Goal: Transaction & Acquisition: Purchase product/service

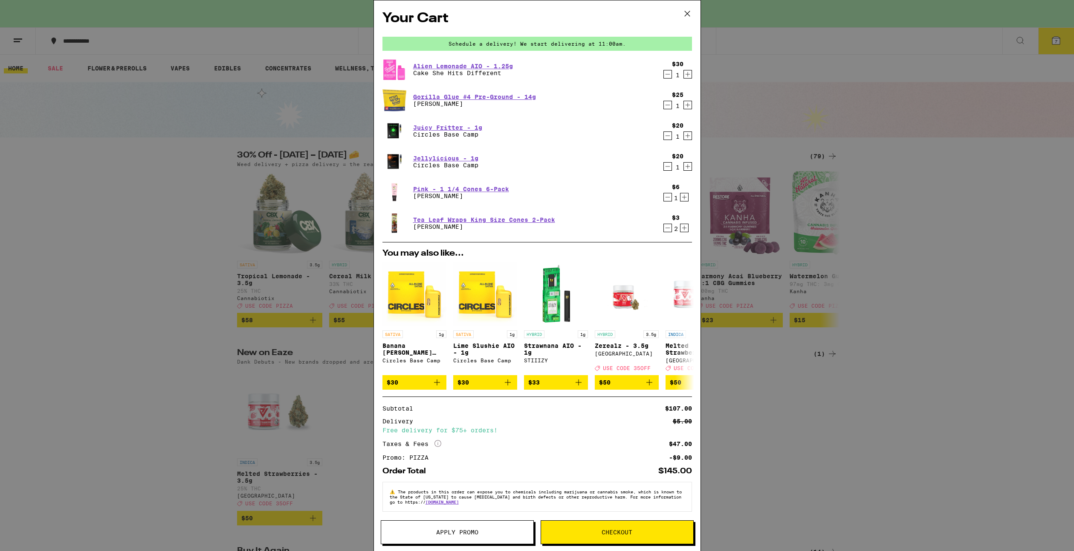
click at [685, 137] on icon "Increment" at bounding box center [687, 135] width 5 height 5
click at [664, 75] on icon "Decrement" at bounding box center [668, 74] width 8 height 10
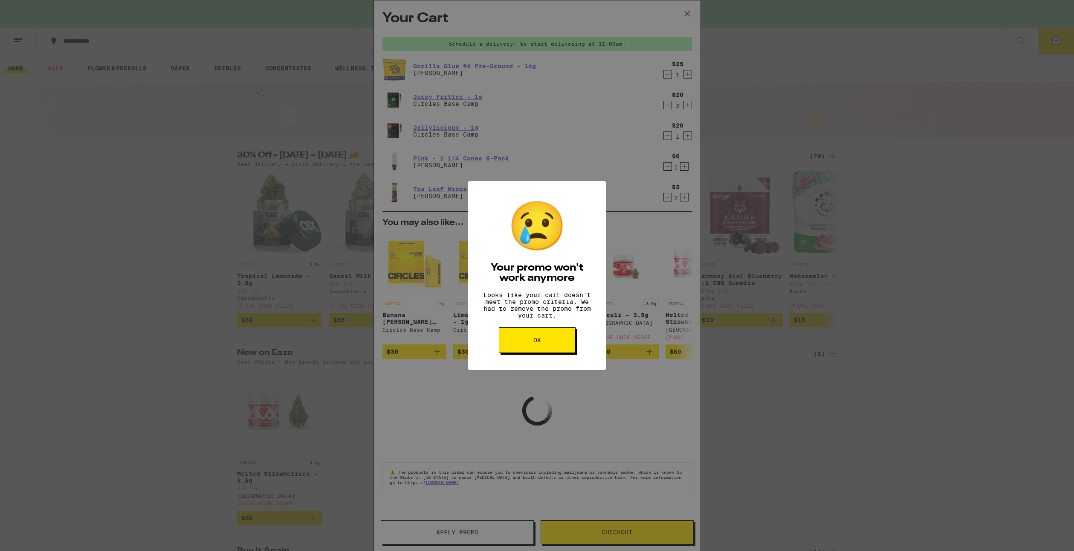
click at [553, 351] on button "OK" at bounding box center [537, 340] width 77 height 26
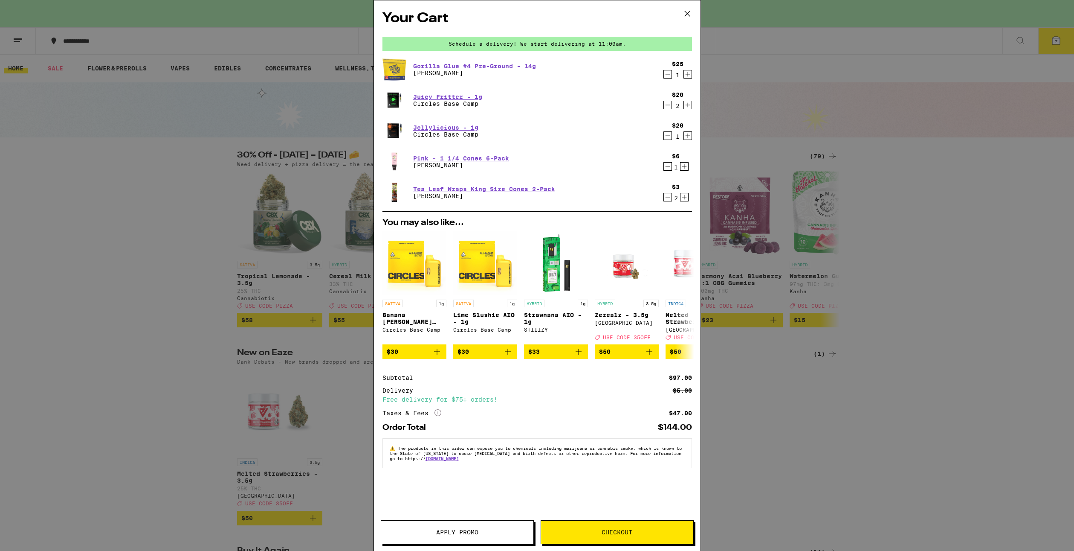
click at [289, 108] on div "Your Cart Schedule a delivery! We start delivering at 11:00am. Gorilla Glue #4 …" at bounding box center [537, 275] width 1074 height 551
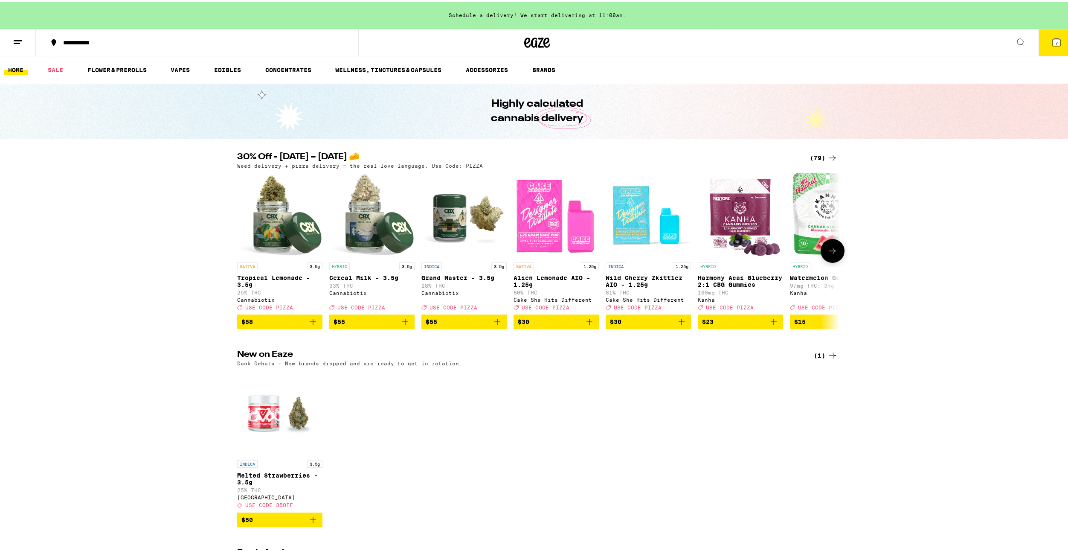
drag, startPoint x: 585, startPoint y: 325, endPoint x: 597, endPoint y: 322, distance: 12.0
click at [586, 325] on icon "Add to bag" at bounding box center [589, 320] width 10 height 10
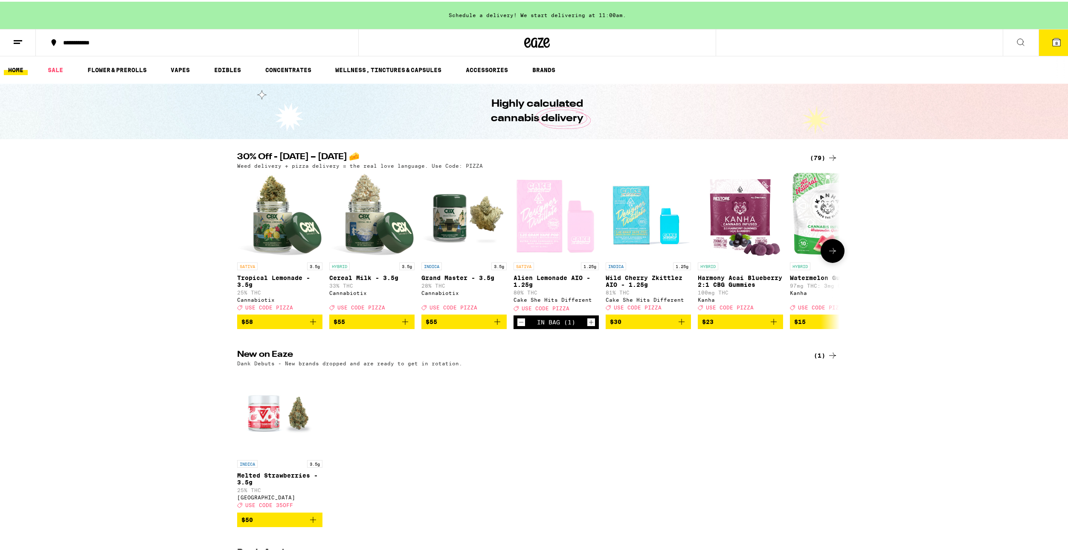
click at [829, 252] on icon at bounding box center [832, 249] width 10 height 10
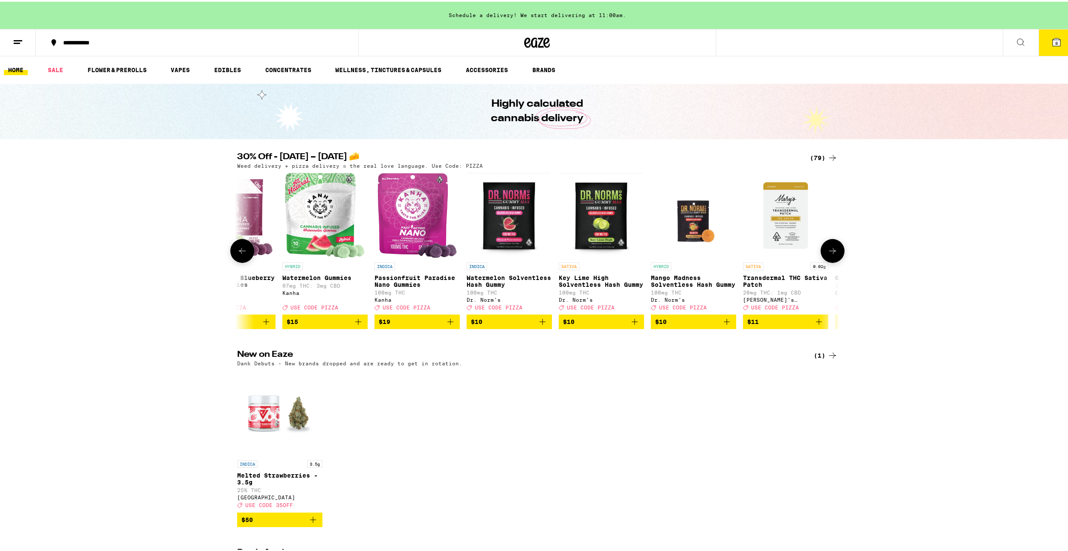
click at [829, 252] on icon at bounding box center [832, 249] width 10 height 10
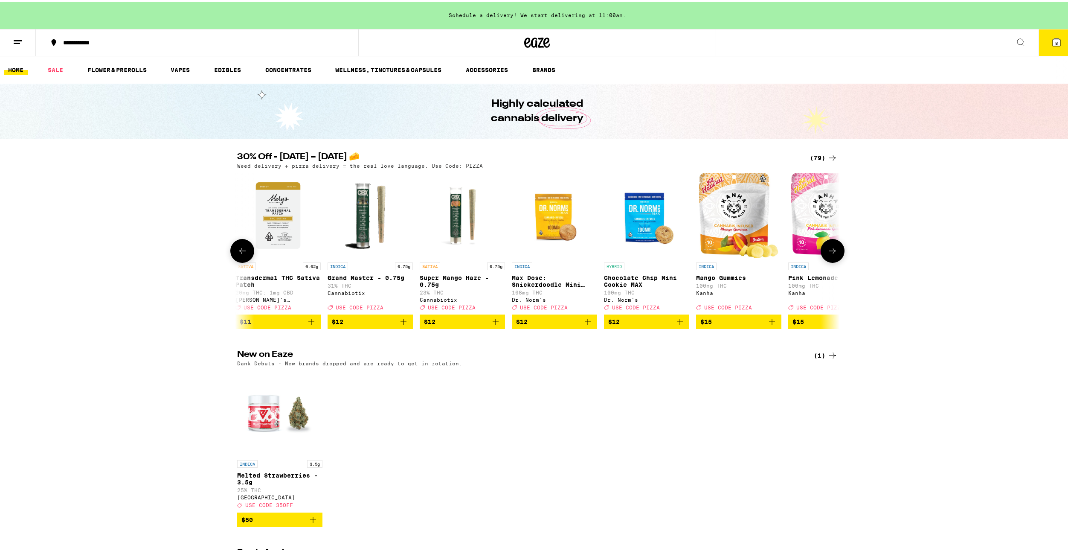
click at [829, 252] on icon at bounding box center [832, 249] width 10 height 10
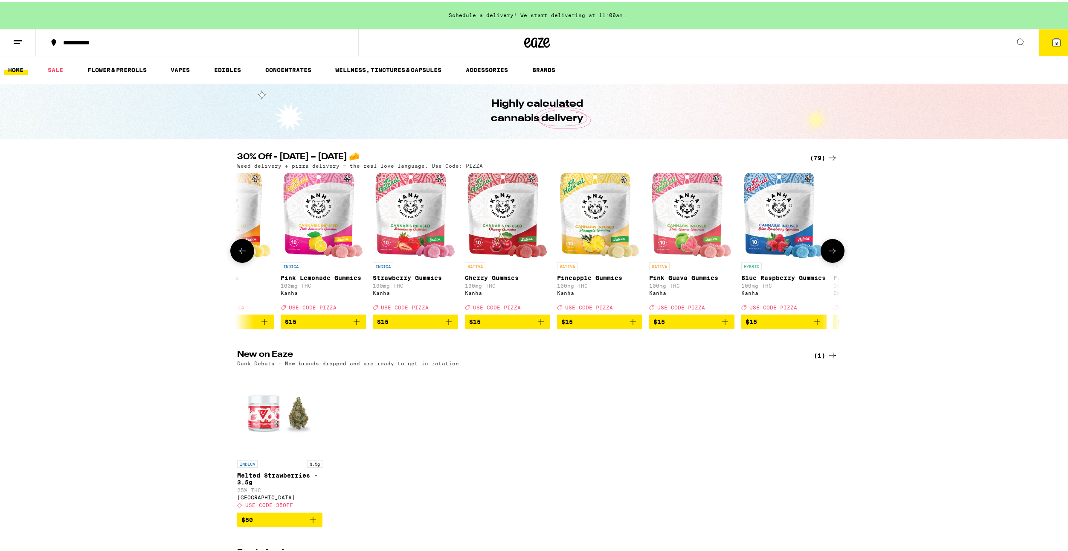
click at [829, 252] on icon at bounding box center [832, 249] width 10 height 10
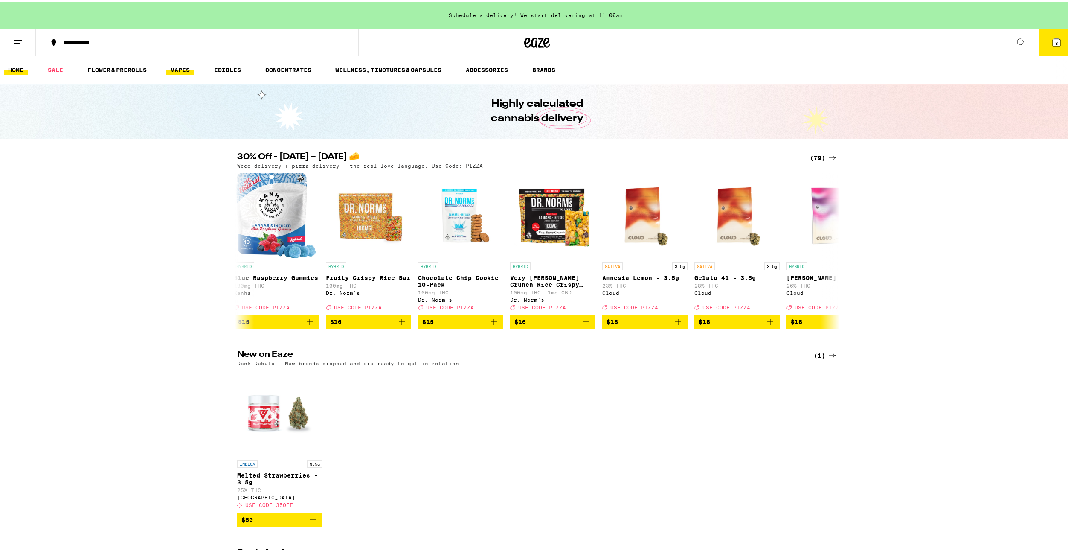
click at [193, 67] on link "VAPES" at bounding box center [180, 68] width 28 height 10
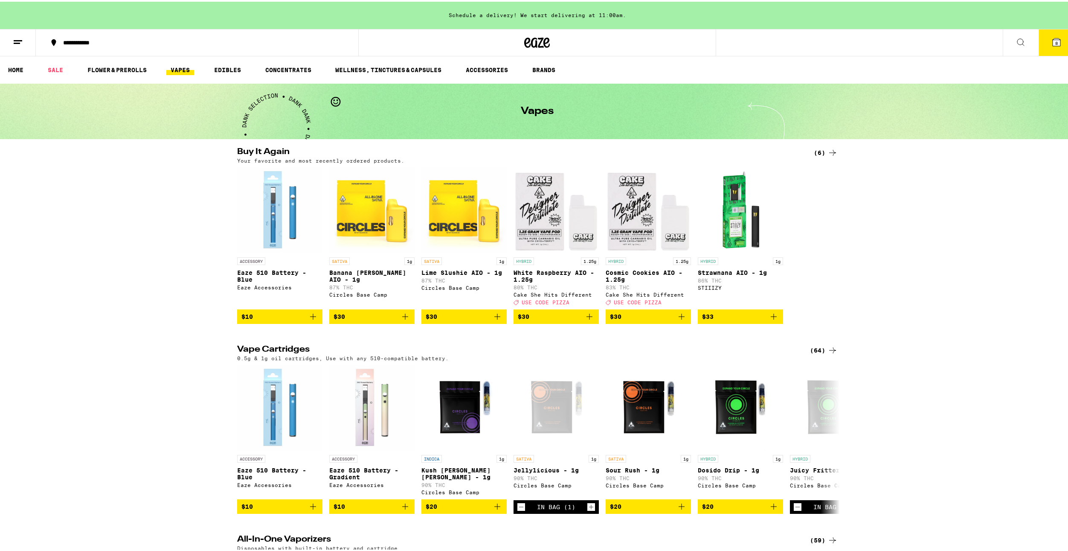
click at [678, 320] on icon "Add to bag" at bounding box center [681, 315] width 10 height 10
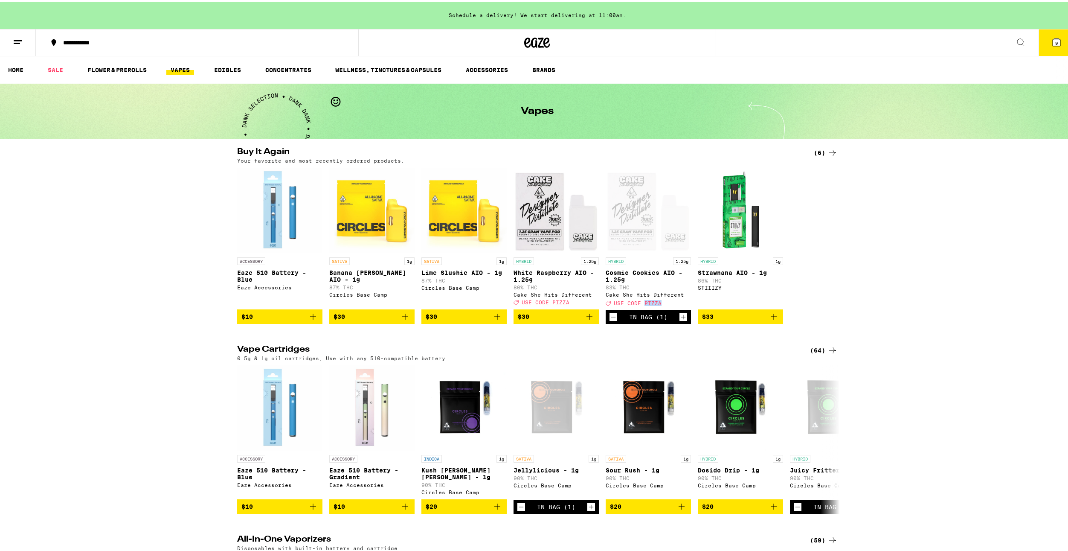
drag, startPoint x: 662, startPoint y: 303, endPoint x: 640, endPoint y: 311, distance: 22.8
copy span "PIZZA"
click at [1055, 43] on span "9" at bounding box center [1056, 41] width 3 height 5
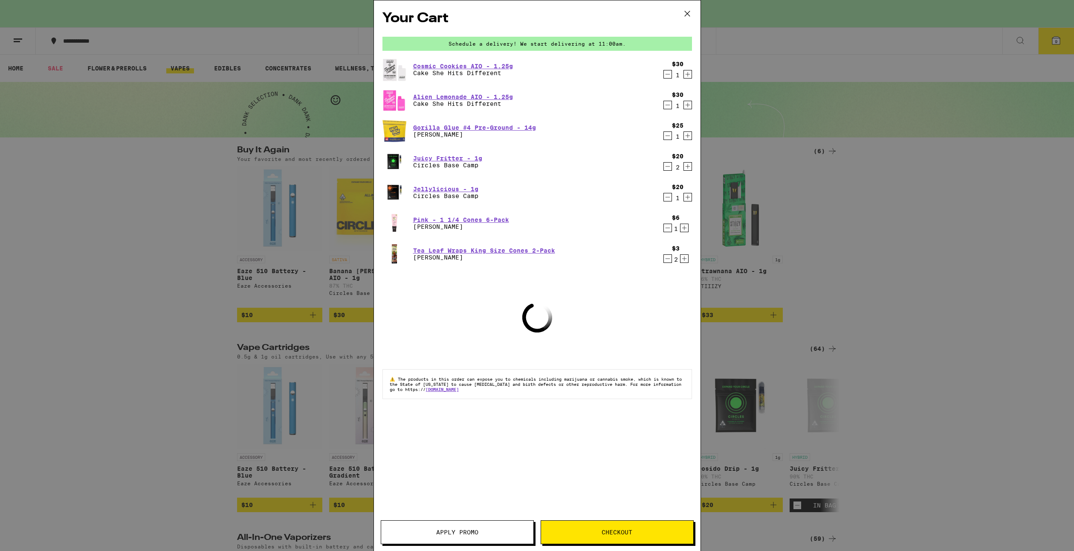
click at [470, 522] on button "Apply Promo" at bounding box center [457, 532] width 153 height 24
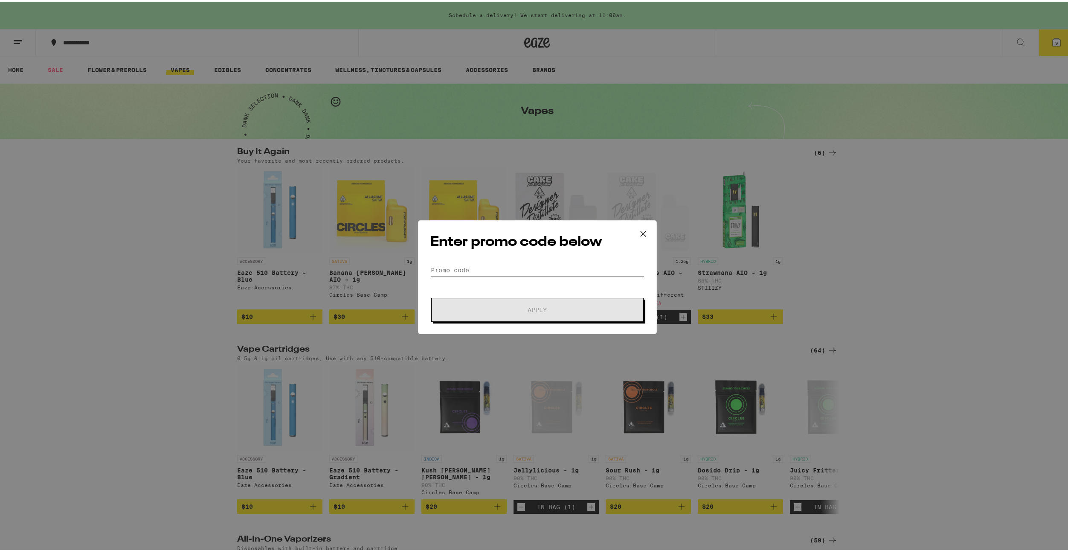
click at [481, 274] on input "Promo Code" at bounding box center [537, 268] width 214 height 13
type input "PIZZA"
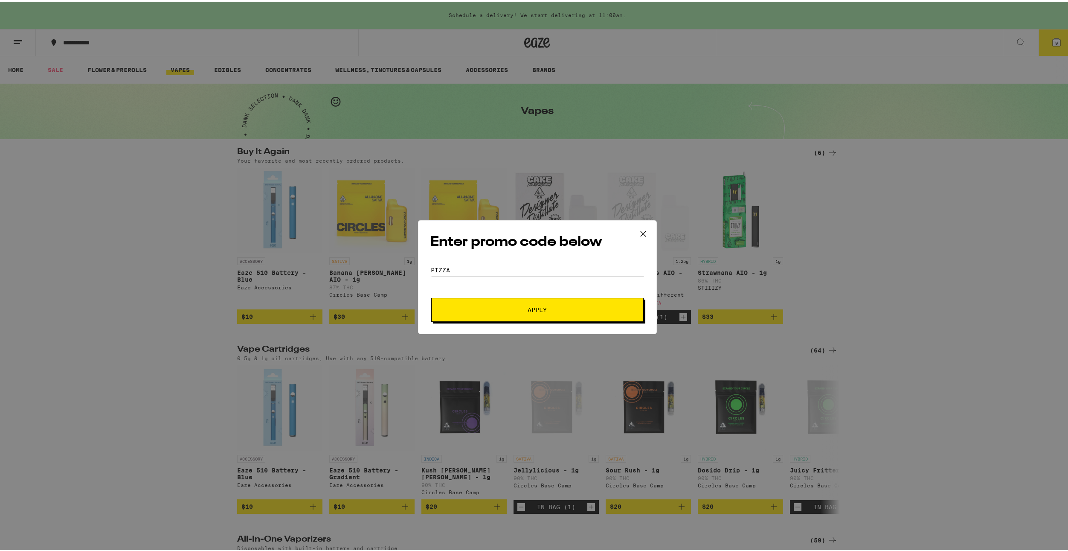
click at [498, 304] on button "Apply" at bounding box center [537, 308] width 212 height 24
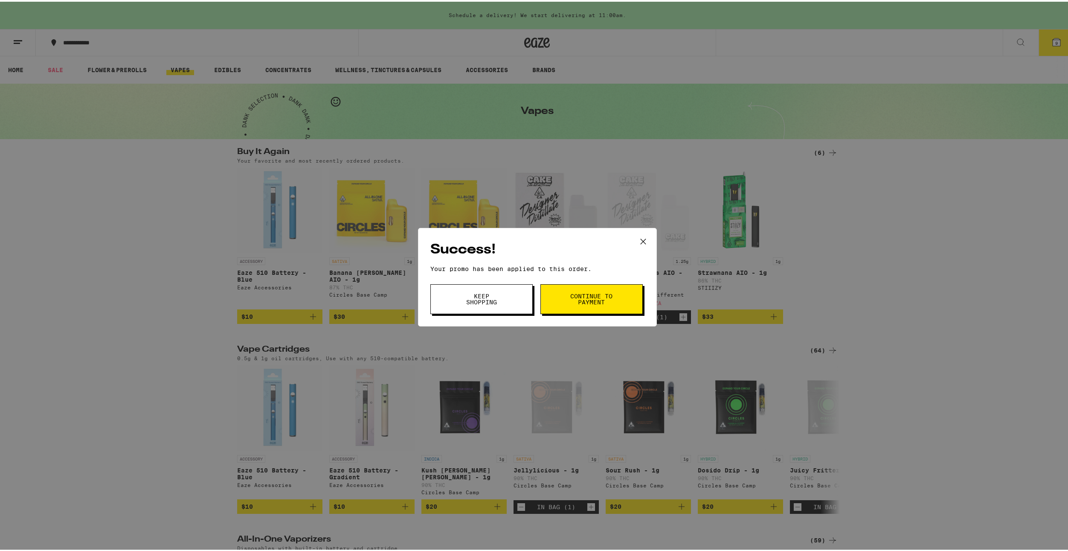
click at [536, 185] on div "Success! Your promo has been applied to this order. Promo Code PIZZA Keep Shopp…" at bounding box center [537, 275] width 1074 height 551
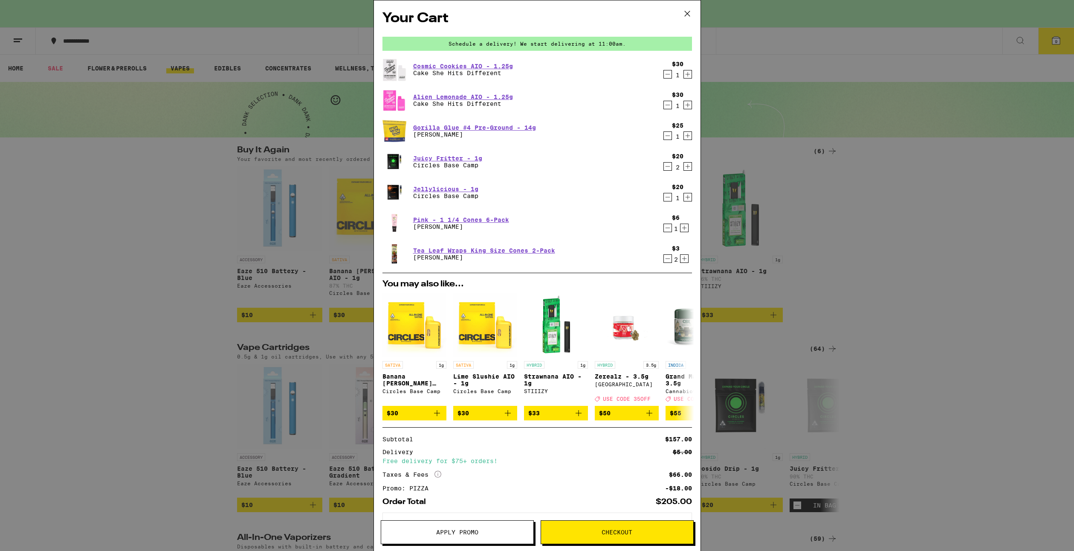
click at [664, 169] on icon "Decrement" at bounding box center [668, 166] width 8 height 10
click at [664, 168] on icon "Decrement" at bounding box center [668, 166] width 8 height 10
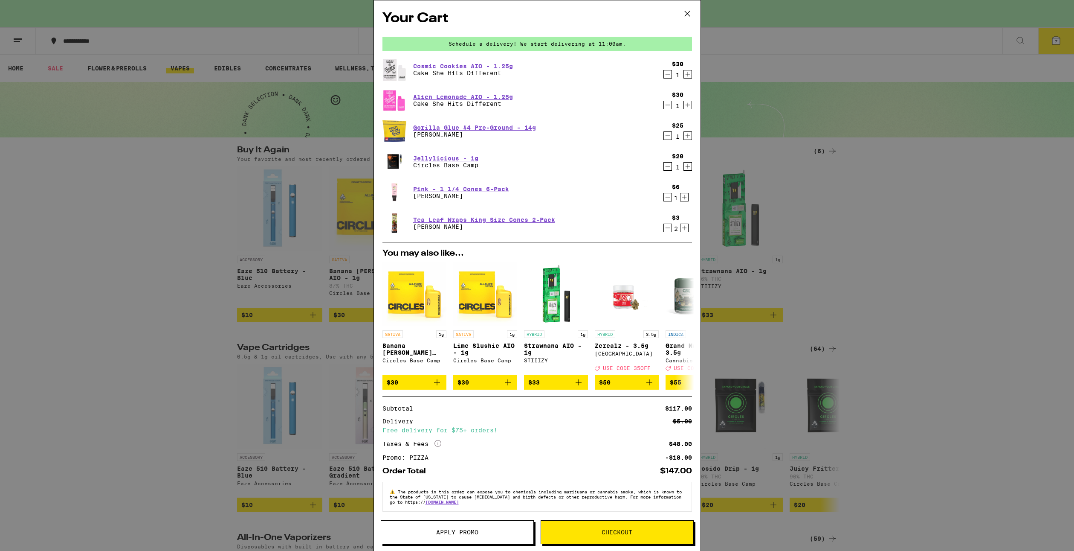
click at [664, 103] on icon "Decrement" at bounding box center [668, 105] width 8 height 10
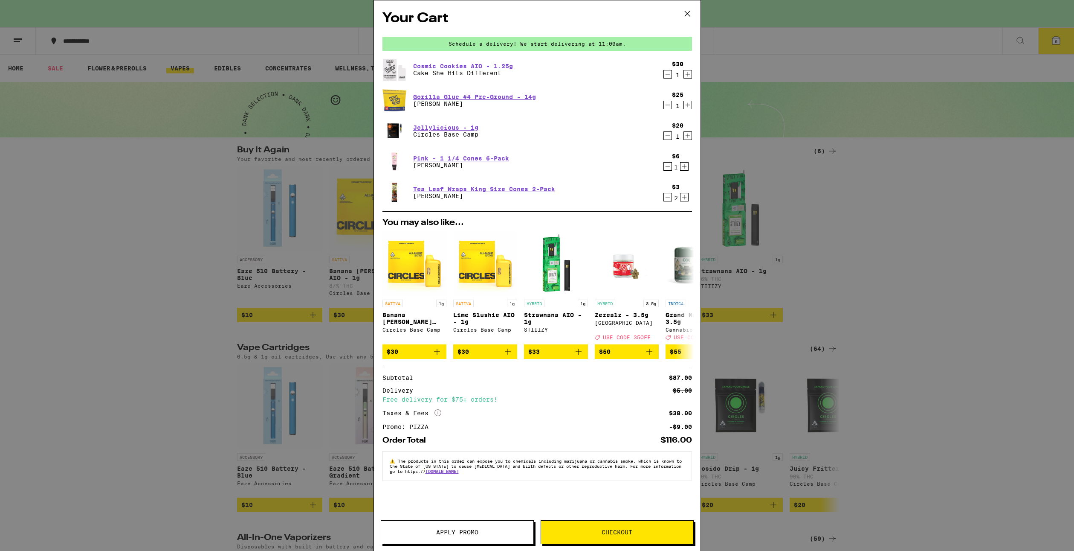
click at [666, 74] on icon "Decrement" at bounding box center [668, 74] width 8 height 10
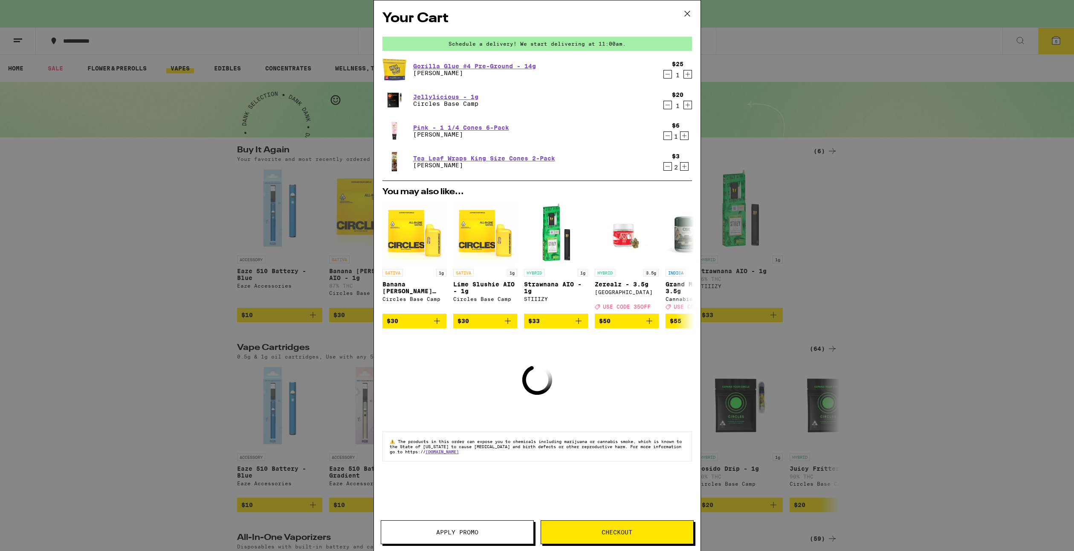
click at [192, 194] on div "Your Cart Schedule a delivery! We start delivering at 11:00am. Gorilla Glue #4 …" at bounding box center [537, 275] width 1074 height 551
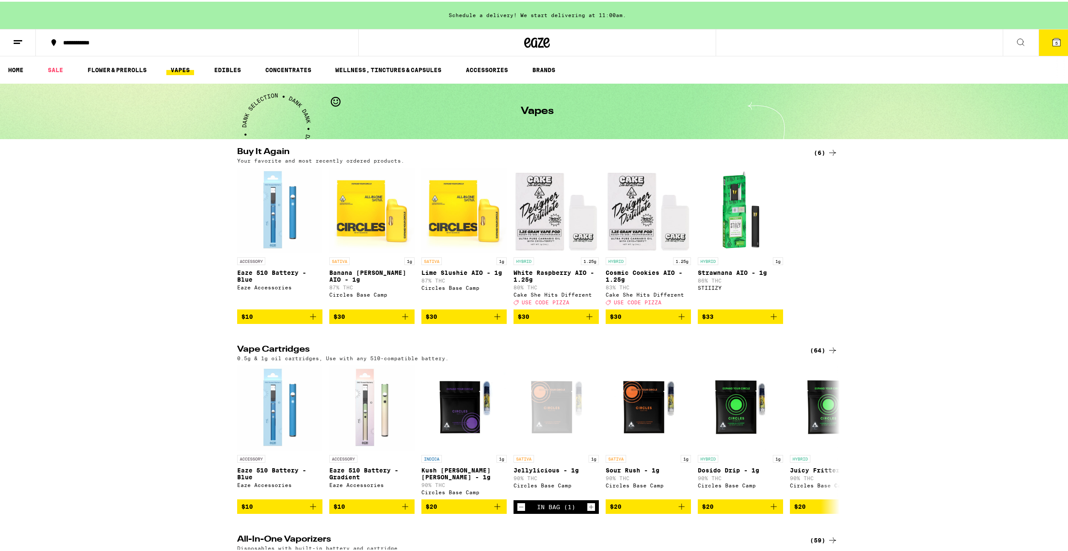
scroll to position [85, 0]
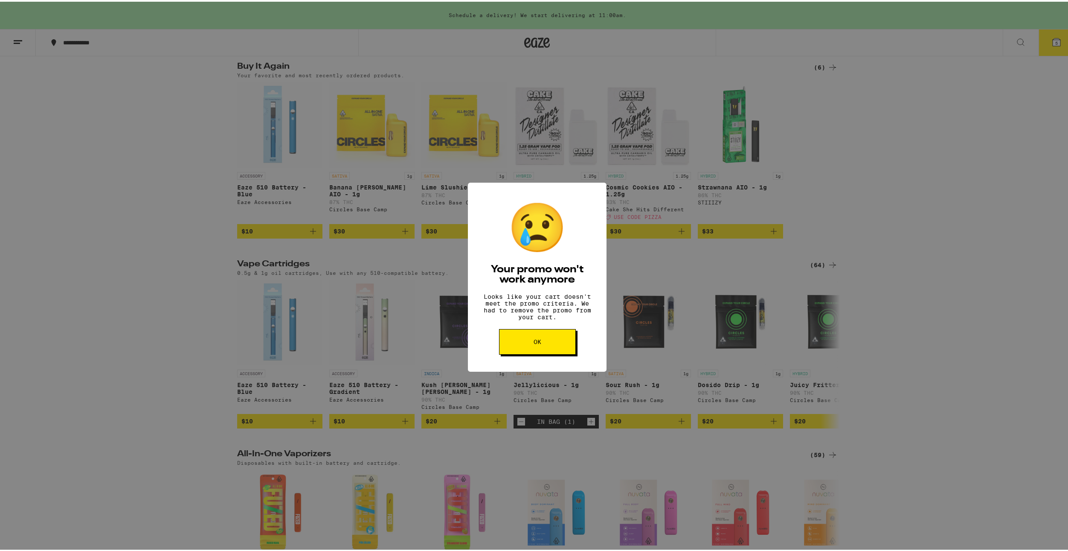
click at [541, 350] on button "OK" at bounding box center [537, 340] width 77 height 26
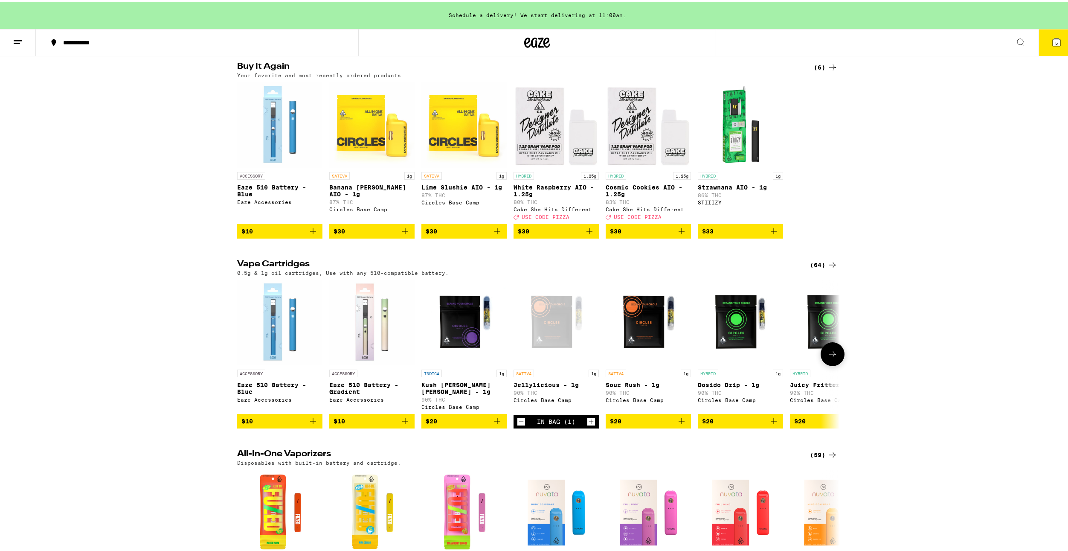
scroll to position [213, 0]
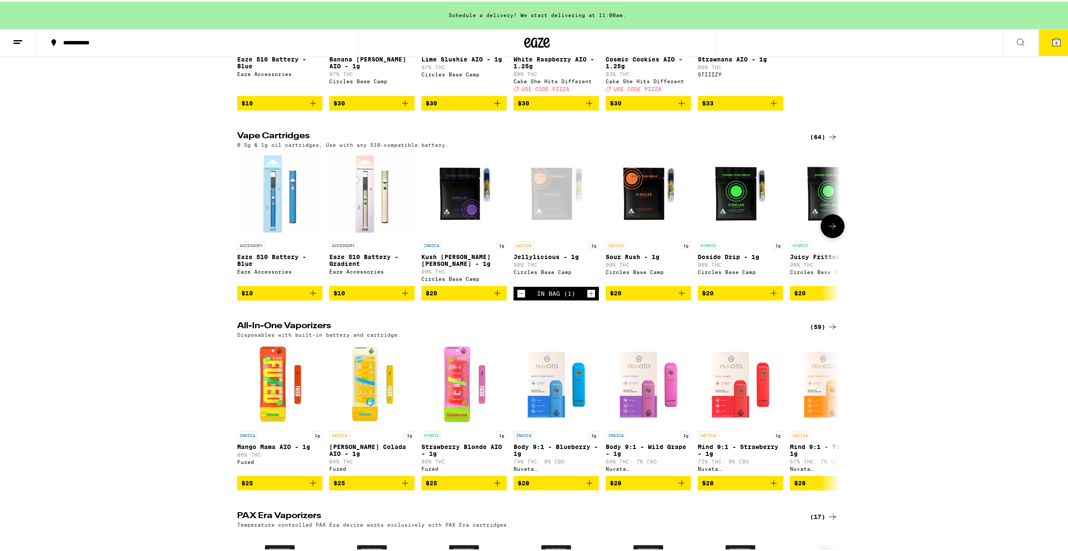
click at [830, 226] on icon at bounding box center [832, 224] width 10 height 10
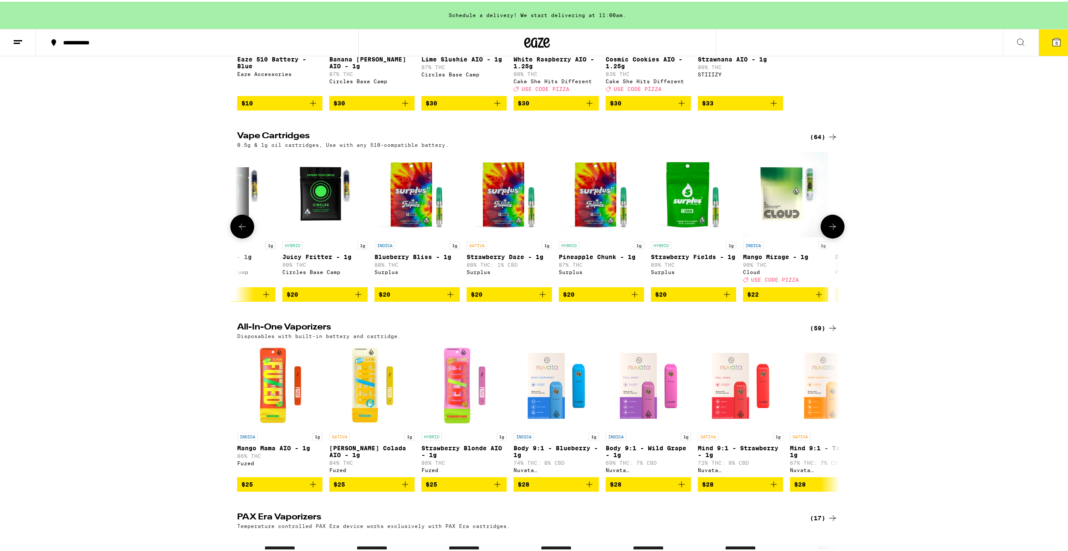
click at [830, 226] on button at bounding box center [832, 225] width 24 height 24
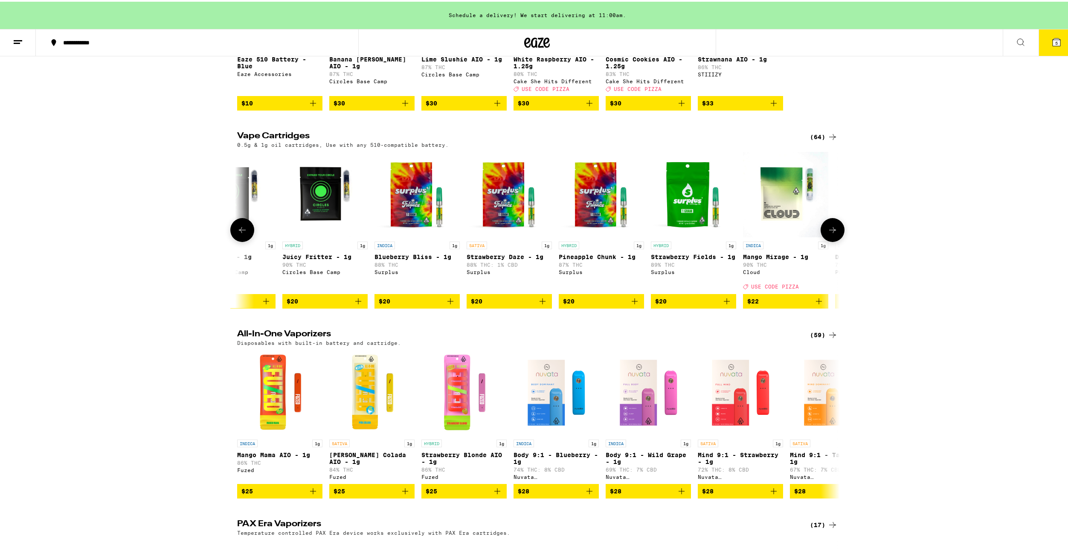
scroll to position [0, 1015]
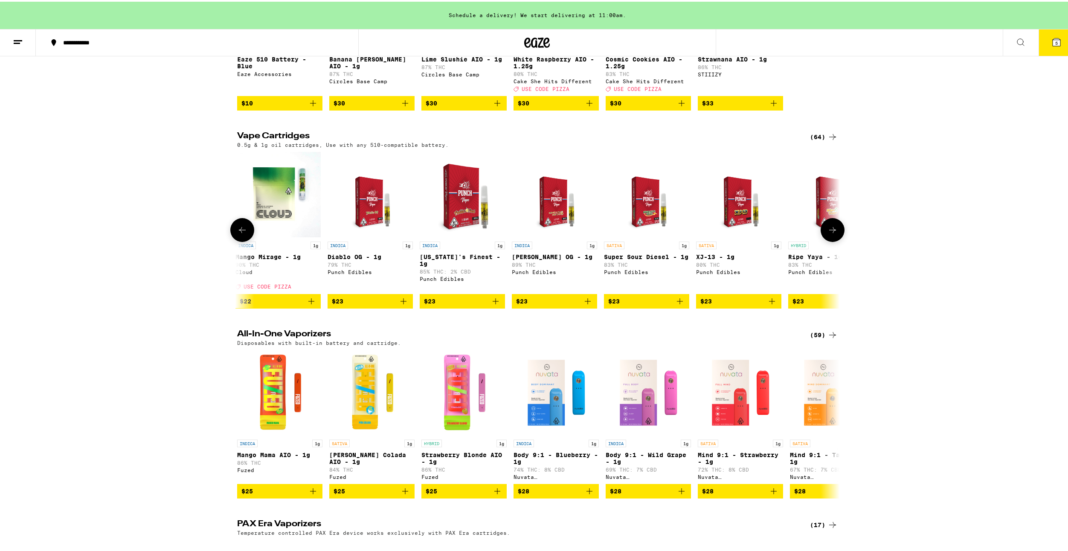
click at [239, 233] on icon at bounding box center [242, 228] width 10 height 10
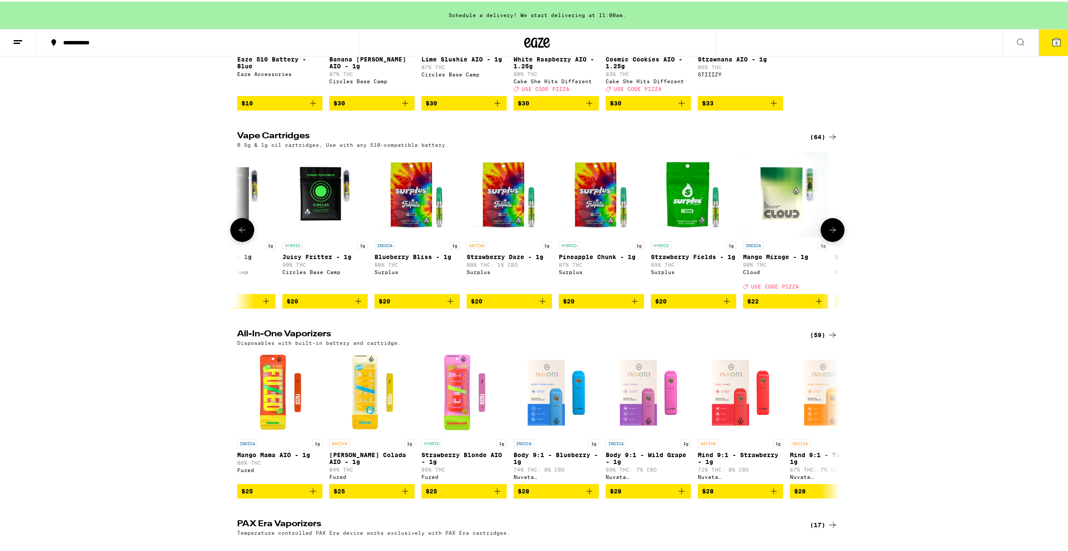
click at [831, 233] on icon at bounding box center [832, 228] width 10 height 10
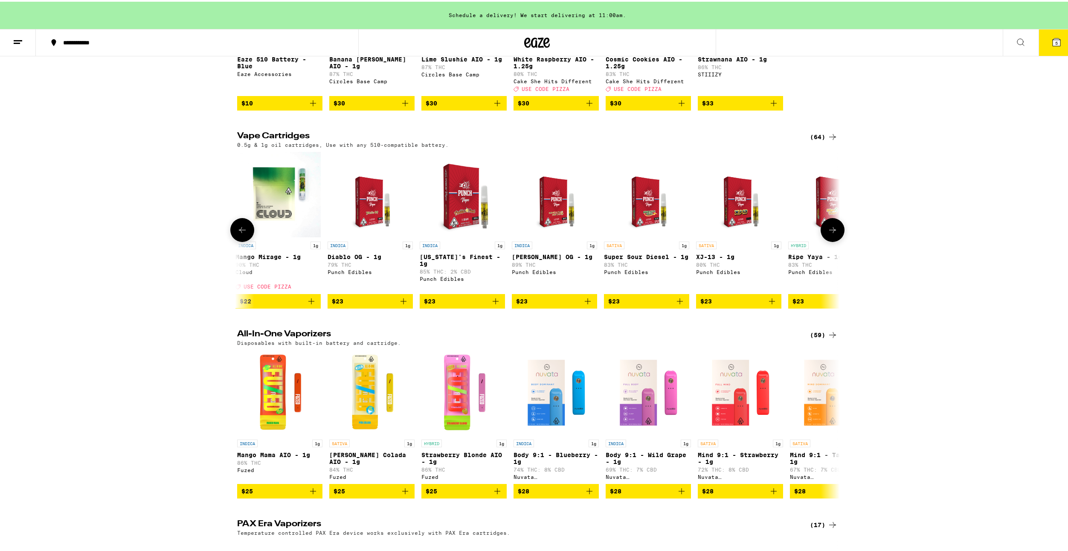
click at [831, 233] on icon at bounding box center [832, 228] width 10 height 10
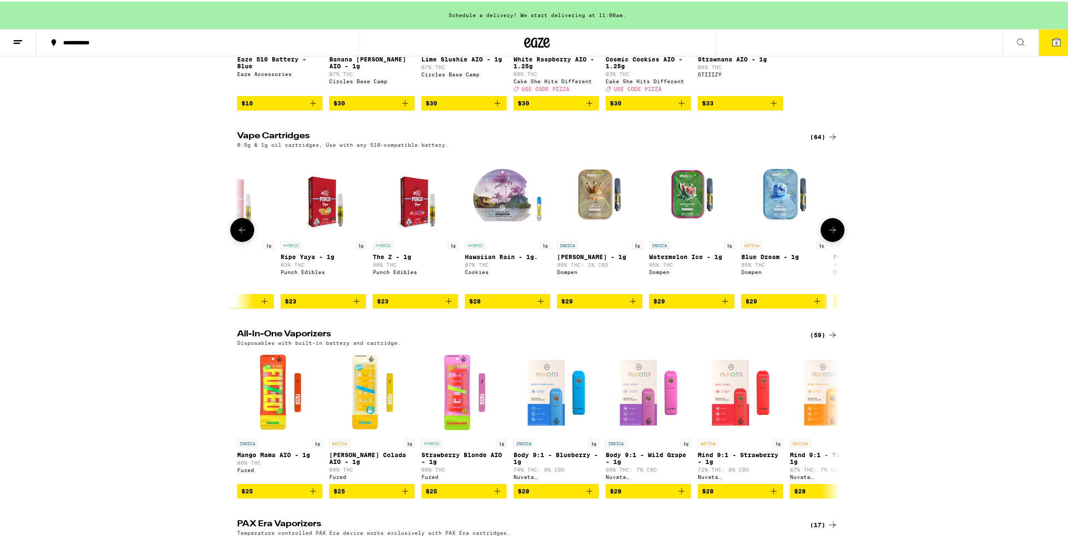
click at [831, 233] on icon at bounding box center [832, 228] width 10 height 10
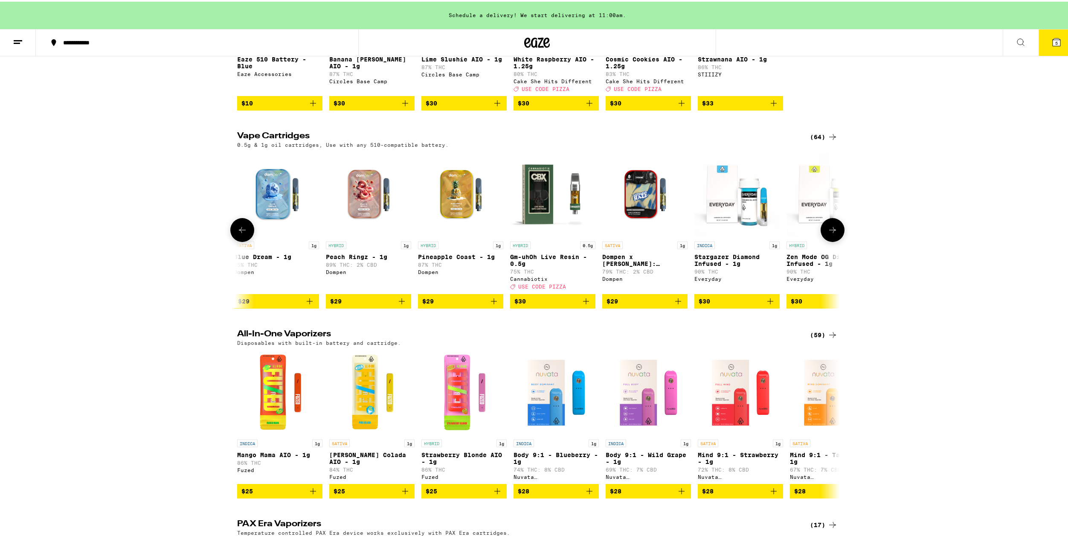
click at [831, 233] on icon at bounding box center [832, 228] width 10 height 10
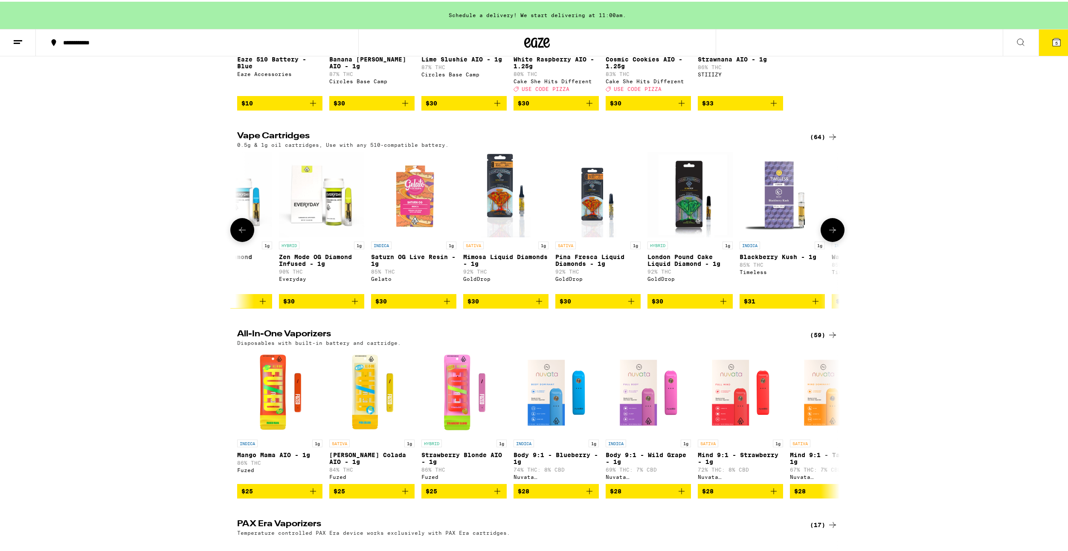
click at [831, 233] on icon at bounding box center [832, 228] width 10 height 10
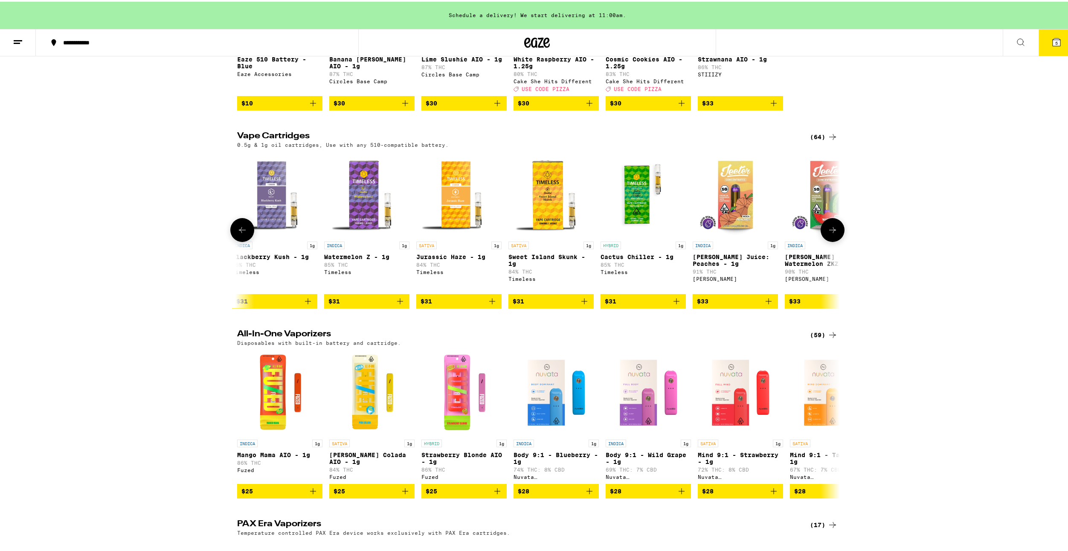
click at [831, 233] on icon at bounding box center [832, 228] width 10 height 10
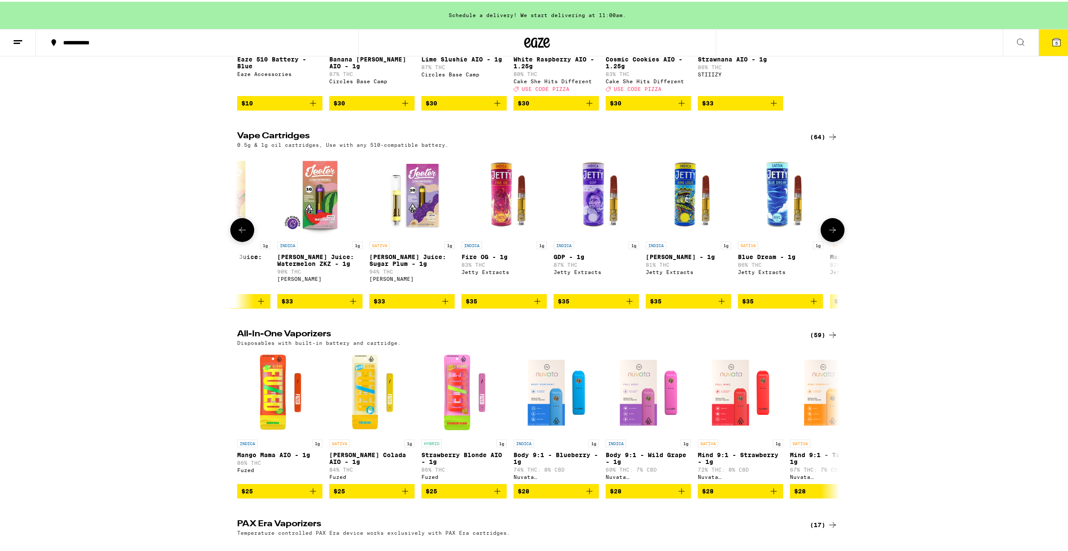
click at [831, 233] on icon at bounding box center [832, 228] width 10 height 10
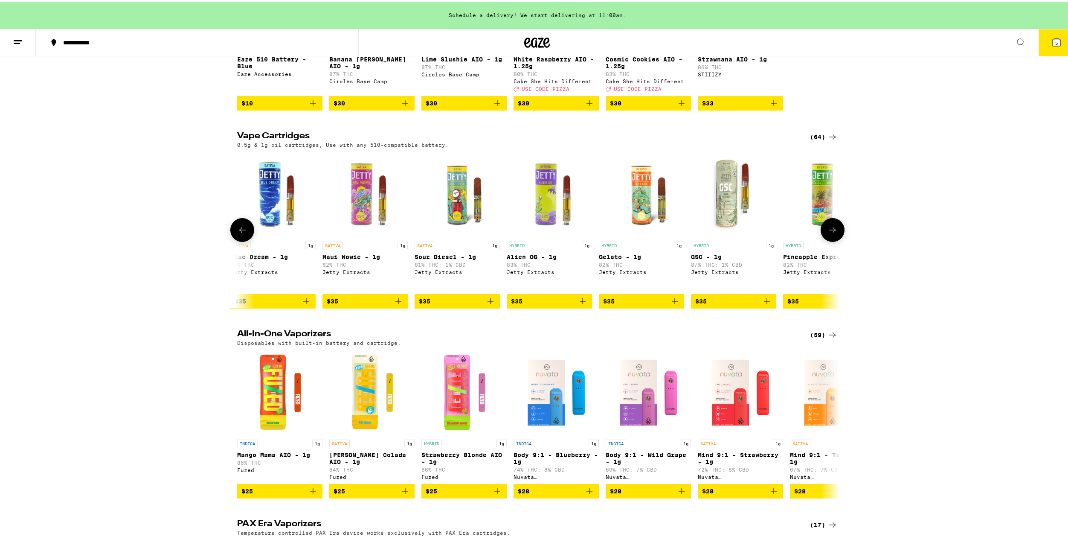
click at [831, 233] on icon at bounding box center [832, 228] width 10 height 10
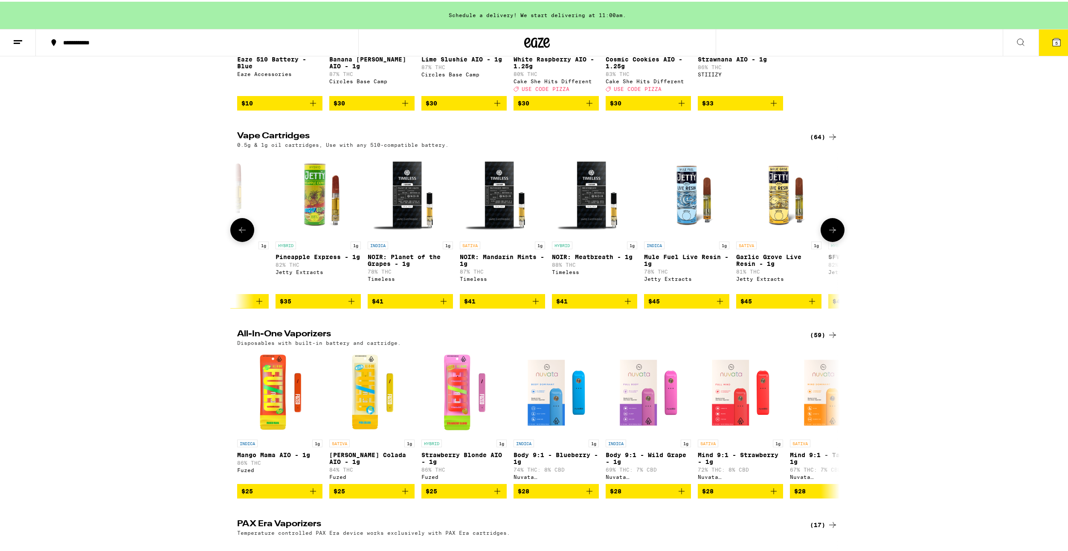
click at [831, 233] on icon at bounding box center [832, 228] width 10 height 10
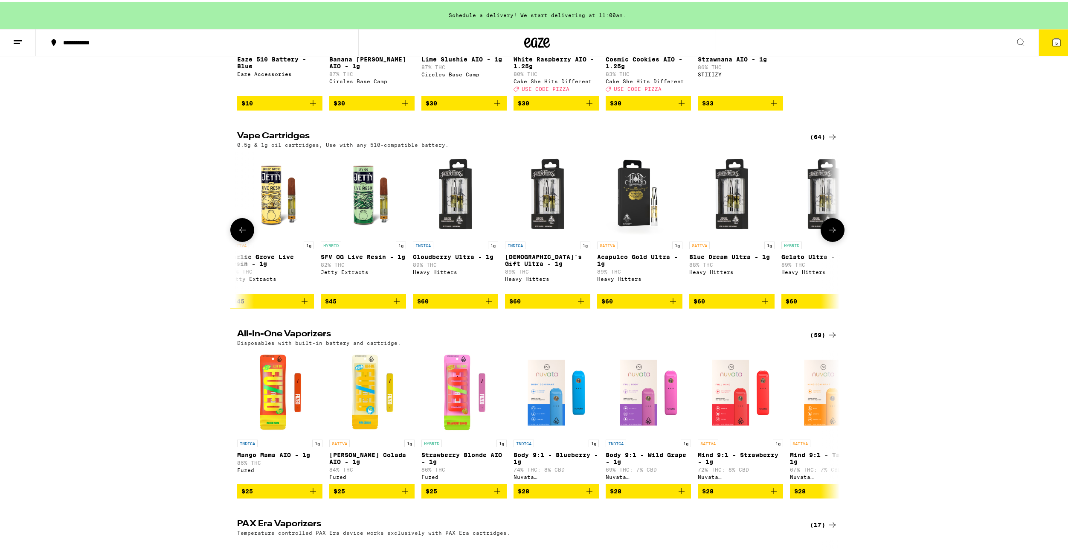
click at [831, 233] on icon at bounding box center [832, 228] width 10 height 10
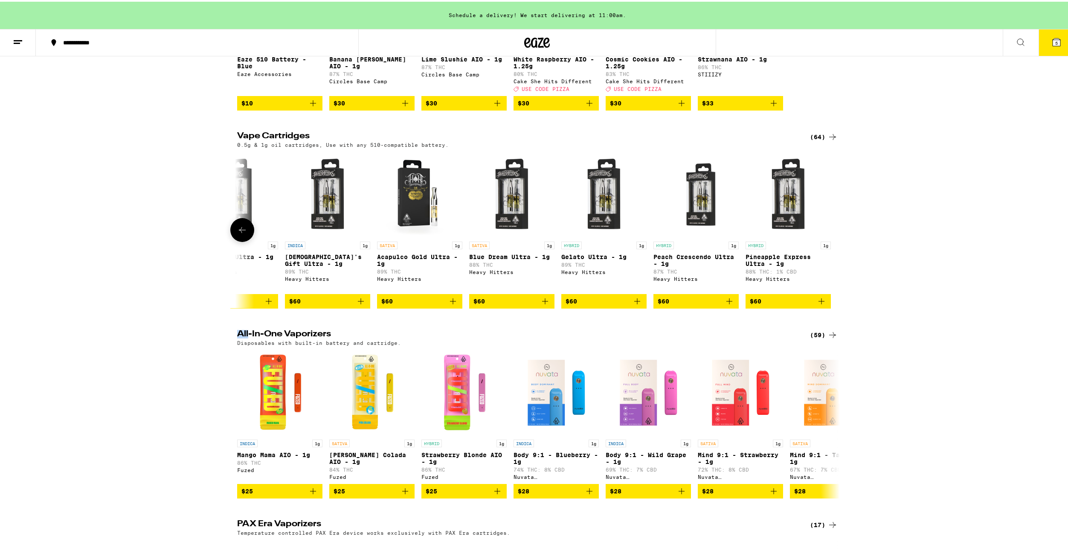
click at [831, 236] on div at bounding box center [832, 228] width 24 height 24
click at [238, 233] on icon at bounding box center [242, 228] width 10 height 10
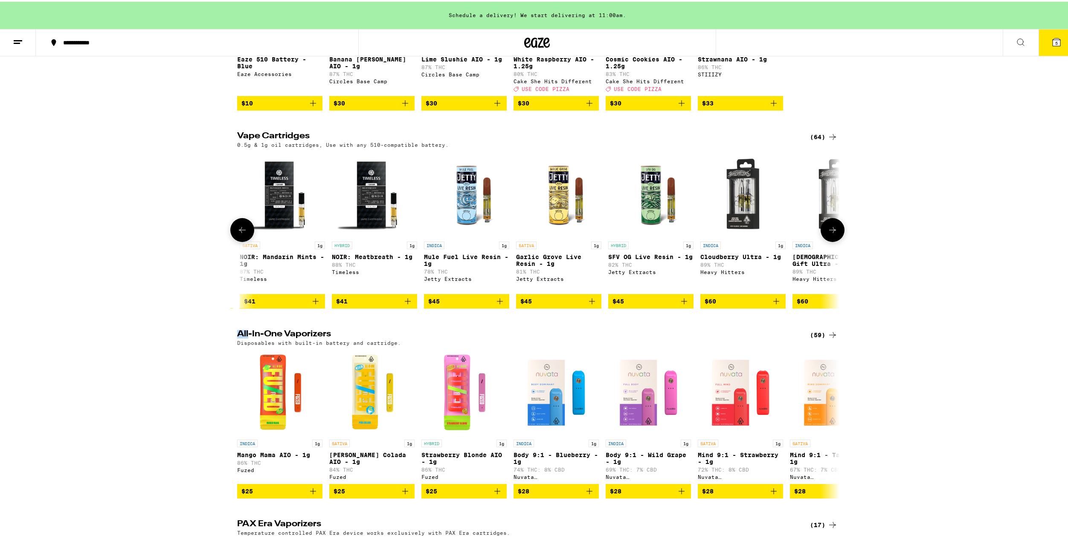
click at [238, 233] on icon at bounding box center [242, 228] width 10 height 10
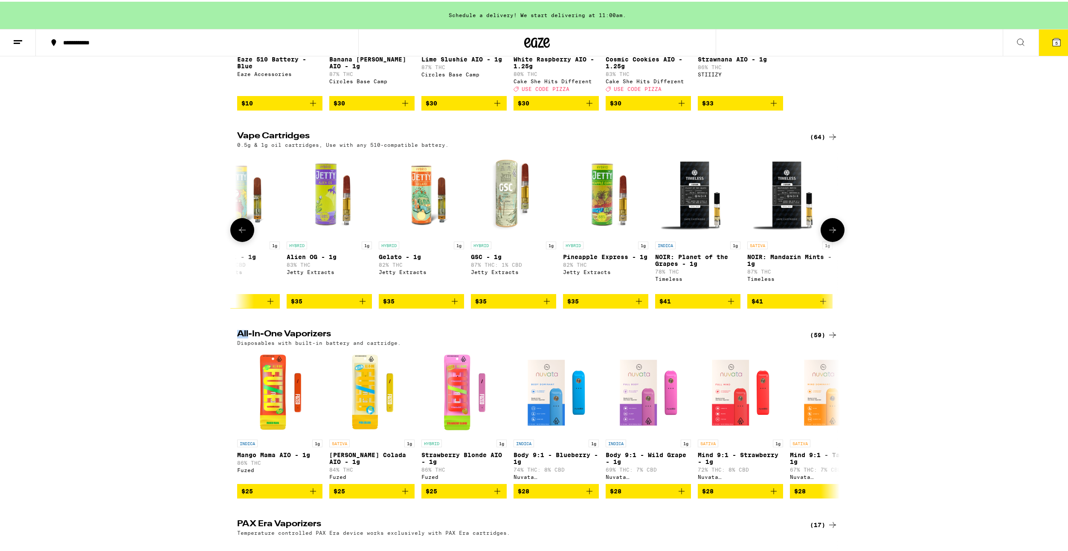
click at [238, 233] on icon at bounding box center [242, 228] width 10 height 10
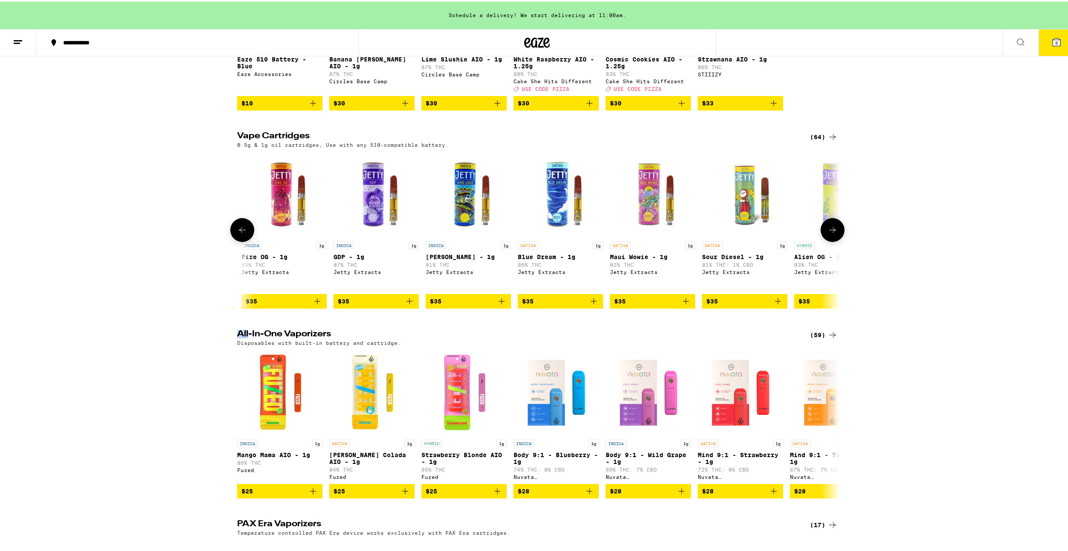
click at [238, 233] on icon at bounding box center [242, 228] width 10 height 10
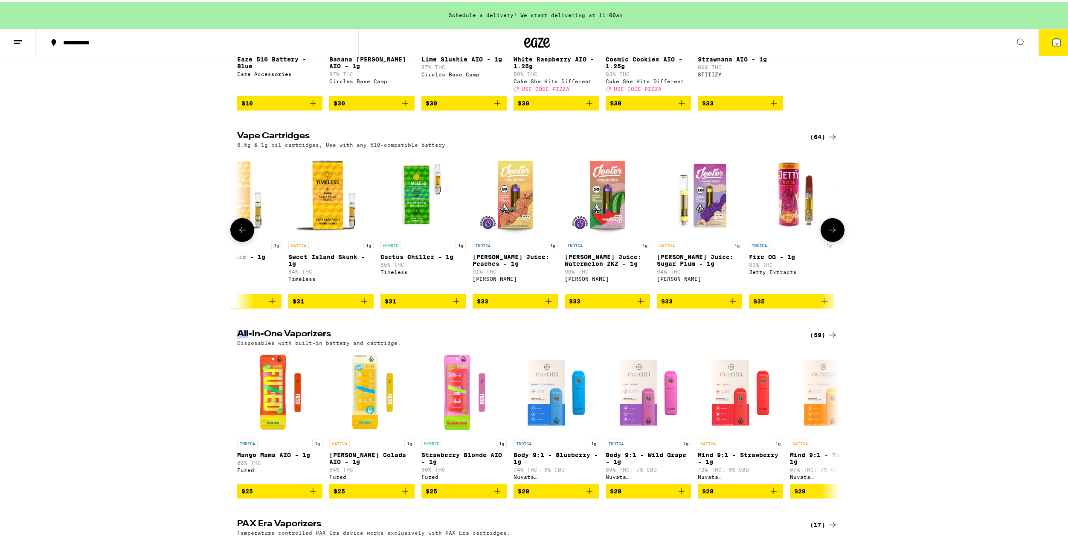
click at [238, 233] on icon at bounding box center [242, 228] width 10 height 10
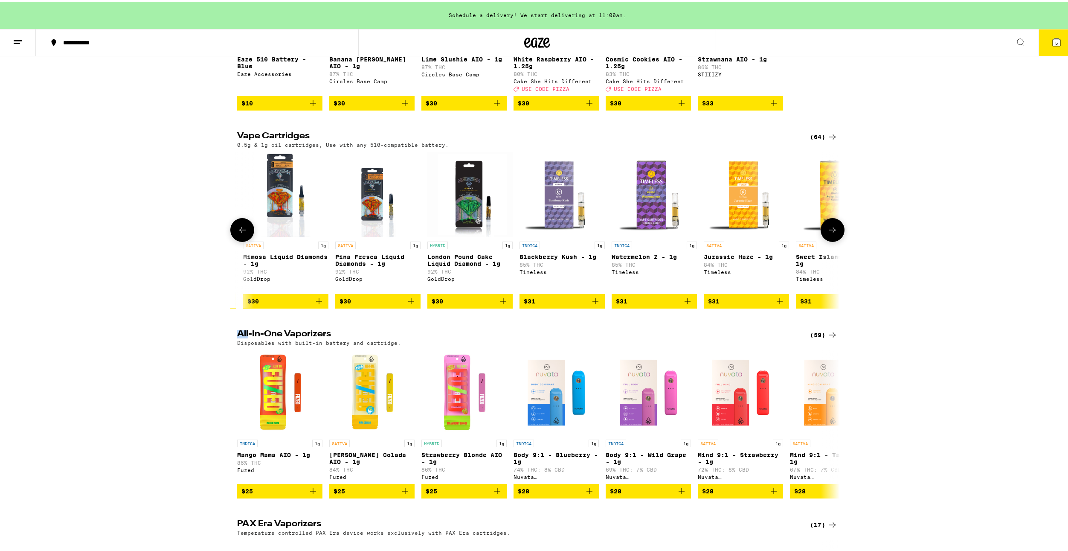
click at [238, 233] on icon at bounding box center [242, 228] width 10 height 10
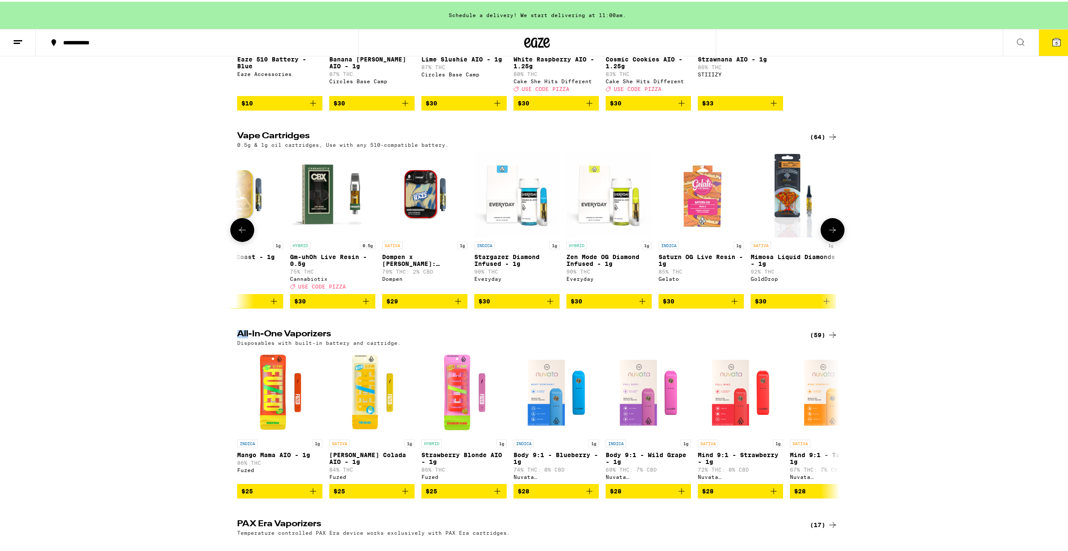
click at [238, 233] on icon at bounding box center [242, 228] width 10 height 10
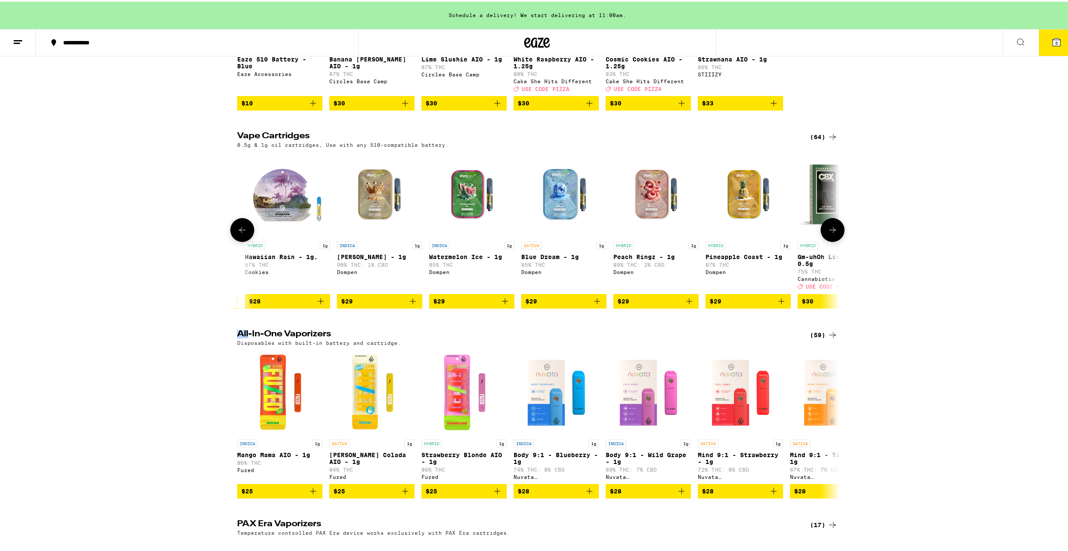
click at [238, 233] on icon at bounding box center [242, 228] width 10 height 10
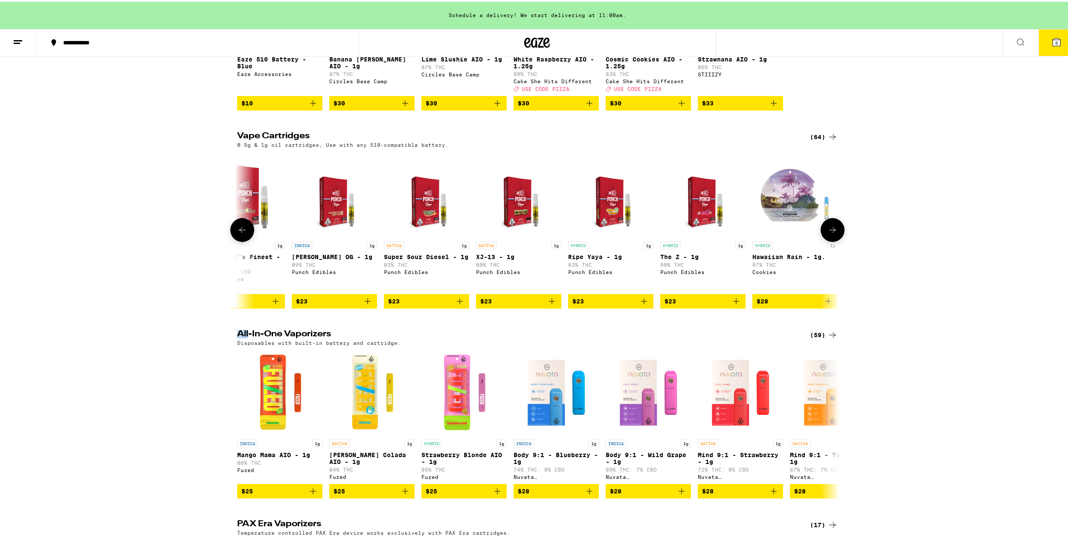
click at [238, 233] on icon at bounding box center [242, 228] width 10 height 10
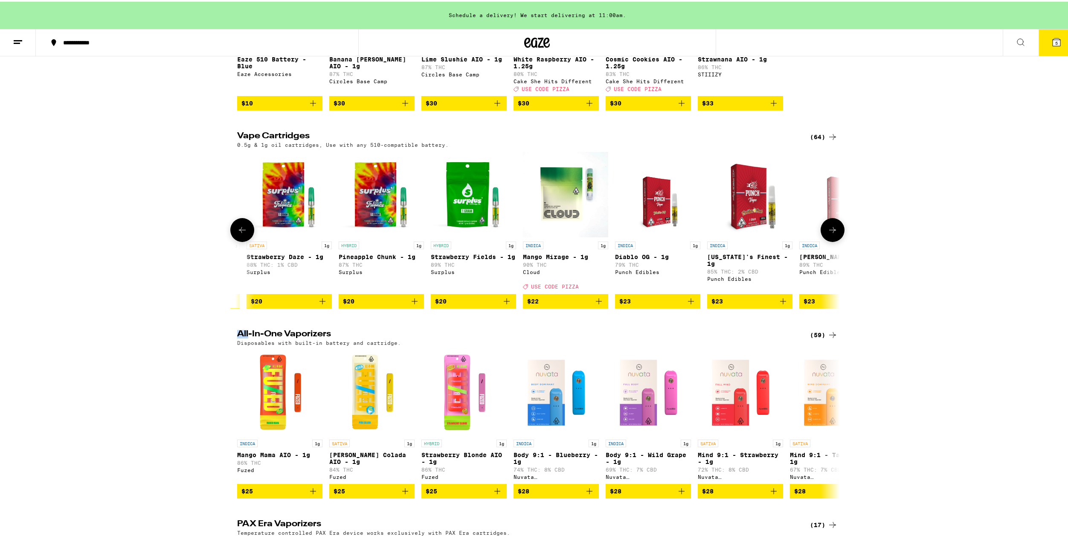
click at [238, 233] on icon at bounding box center [242, 228] width 10 height 10
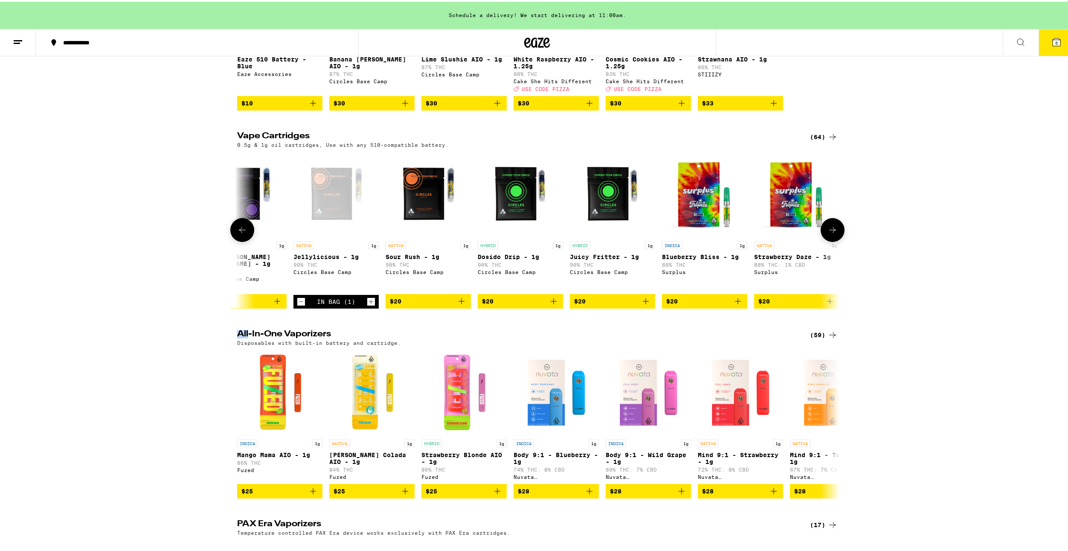
click at [238, 233] on icon at bounding box center [242, 228] width 10 height 10
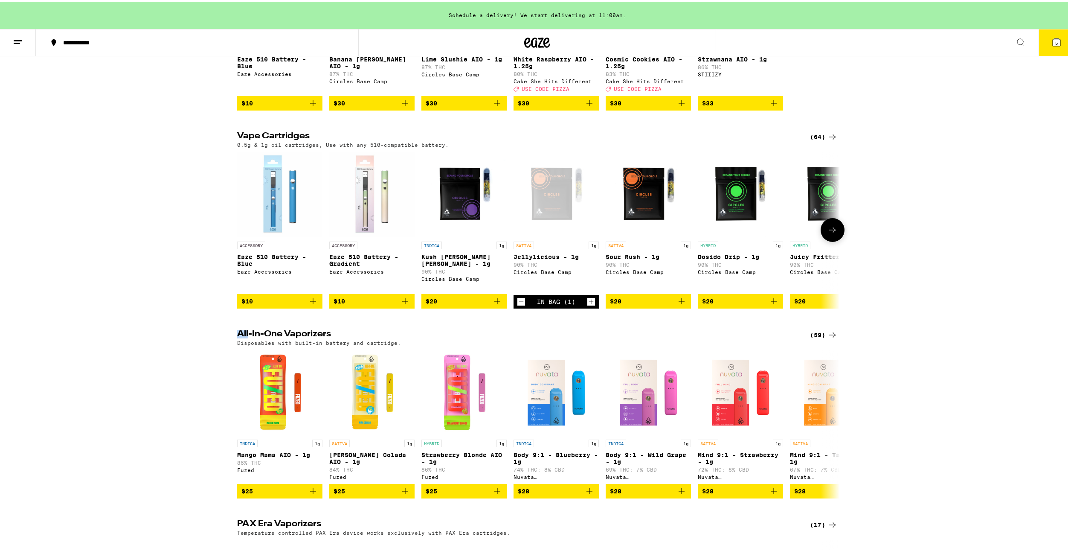
click at [682, 304] on icon "Add to bag" at bounding box center [681, 299] width 10 height 10
click at [829, 231] on icon at bounding box center [832, 228] width 7 height 6
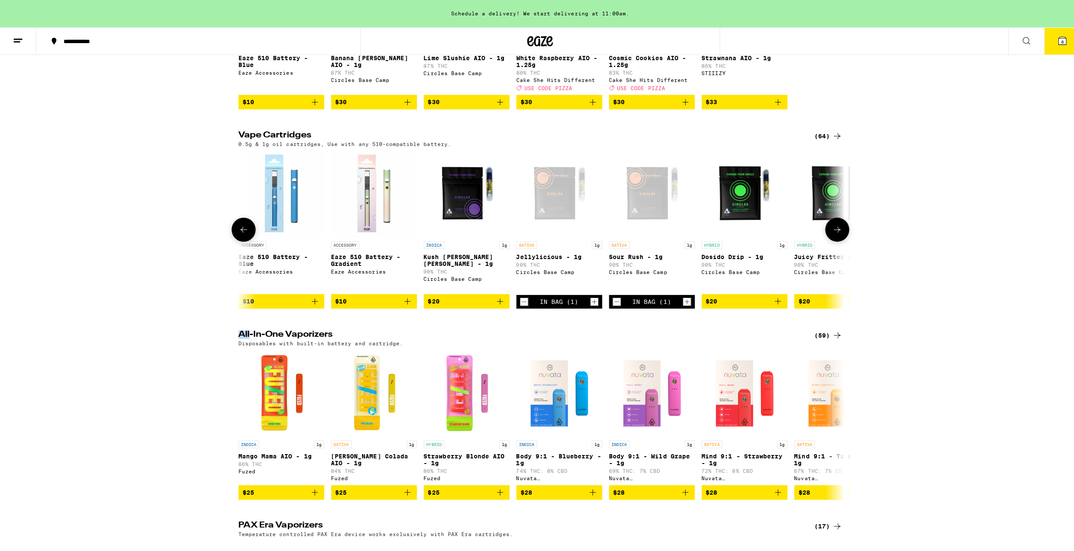
scroll to position [0, 507]
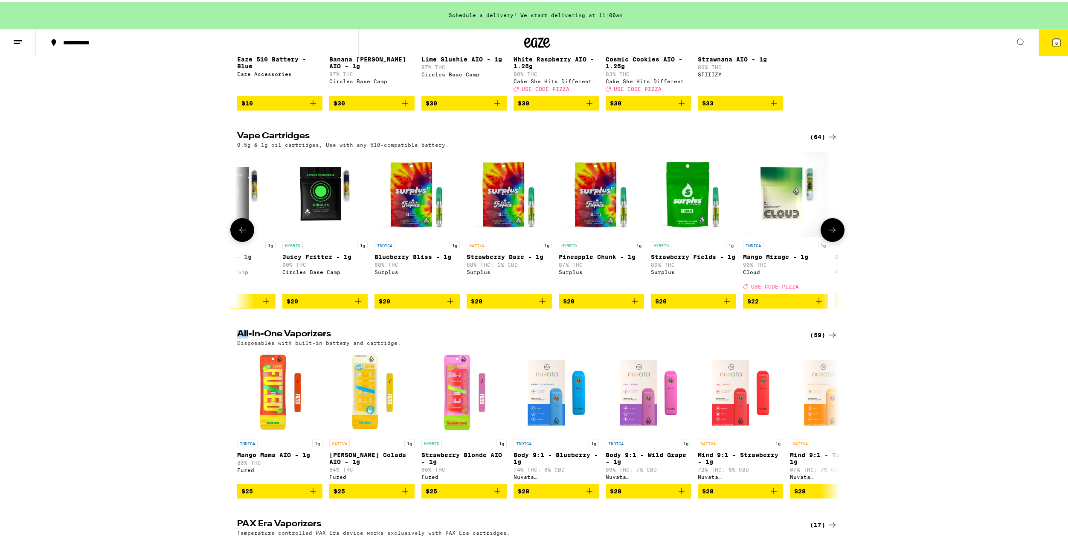
click at [356, 304] on icon "Add to bag" at bounding box center [358, 299] width 10 height 10
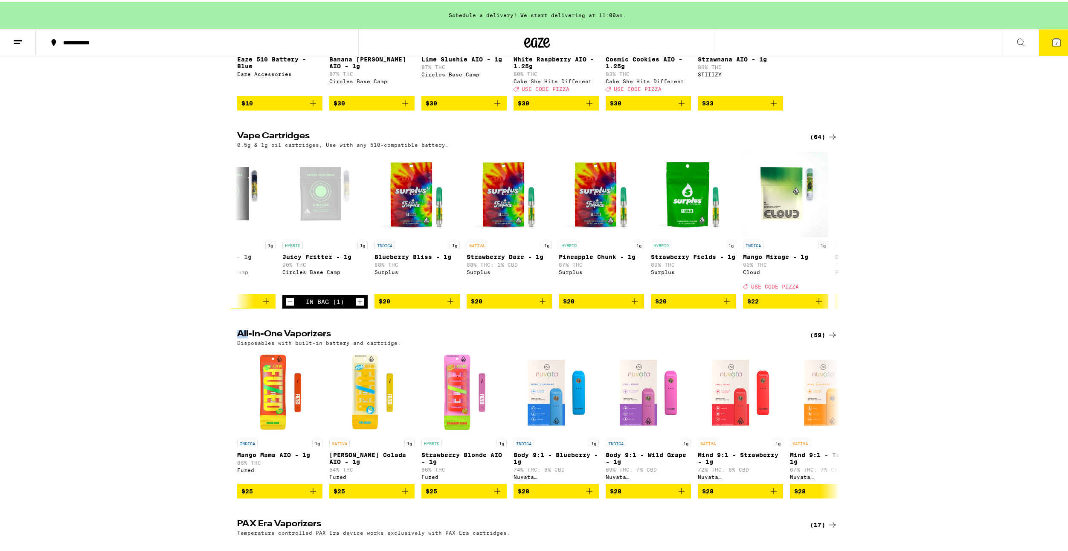
click at [1054, 43] on icon at bounding box center [1056, 41] width 8 height 8
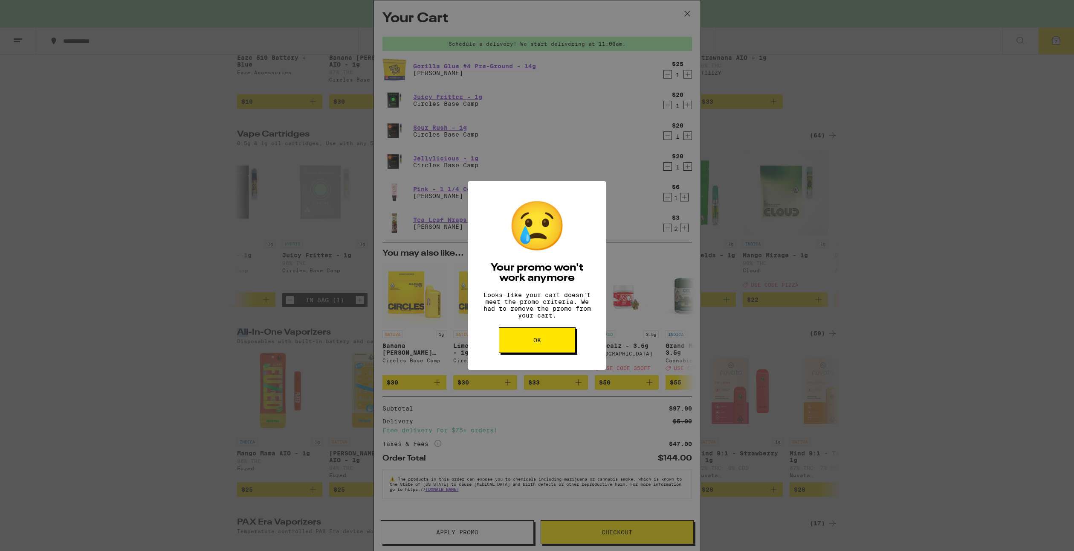
click at [554, 350] on button "OK" at bounding box center [537, 340] width 77 height 26
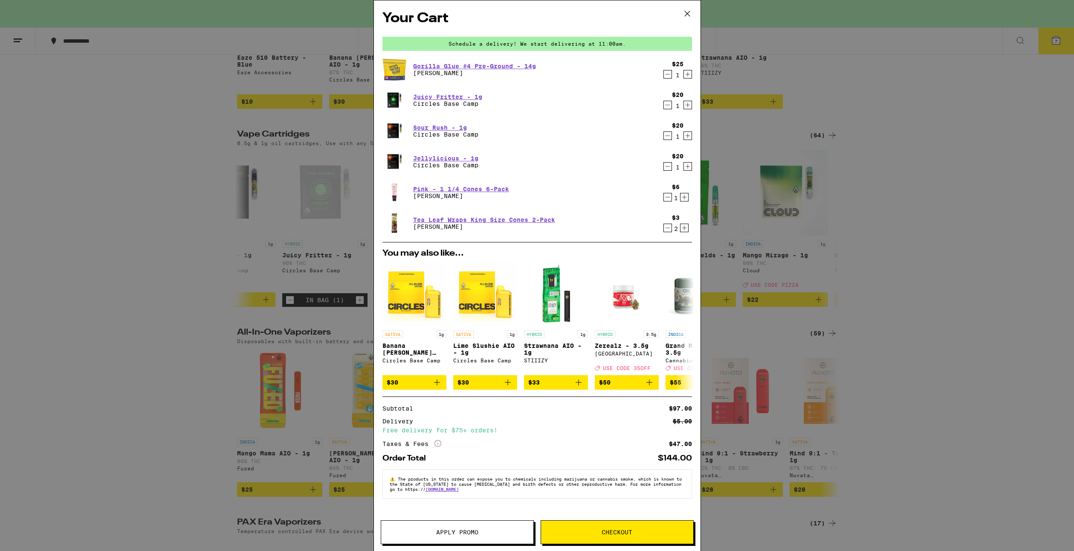
click at [810, 287] on div "Your Cart Schedule a delivery! We start delivering at 11:00am. Gorilla Glue #4 …" at bounding box center [537, 275] width 1074 height 551
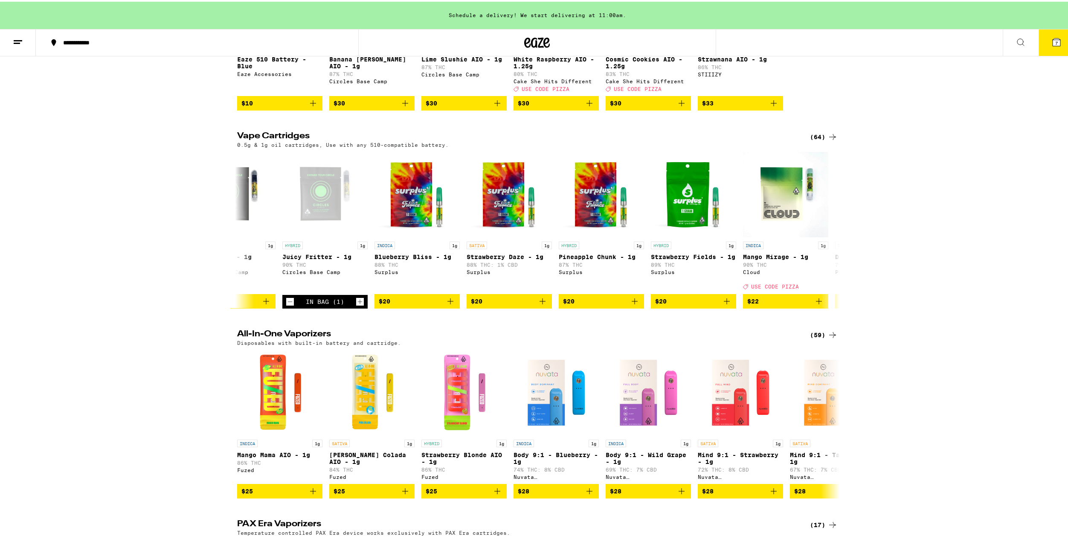
click at [1054, 35] on icon at bounding box center [1056, 40] width 10 height 10
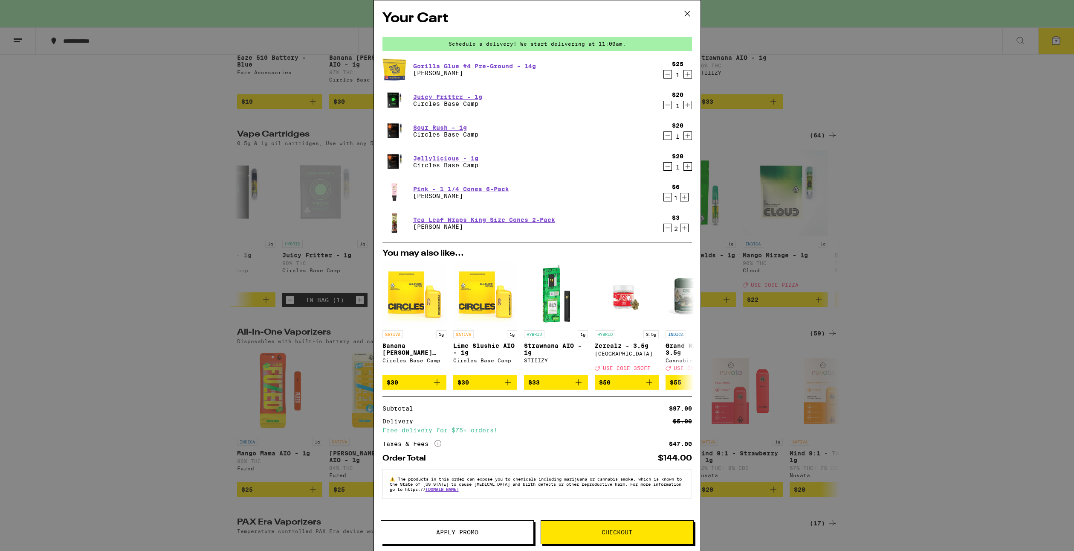
click at [596, 527] on button "Checkout" at bounding box center [617, 532] width 153 height 24
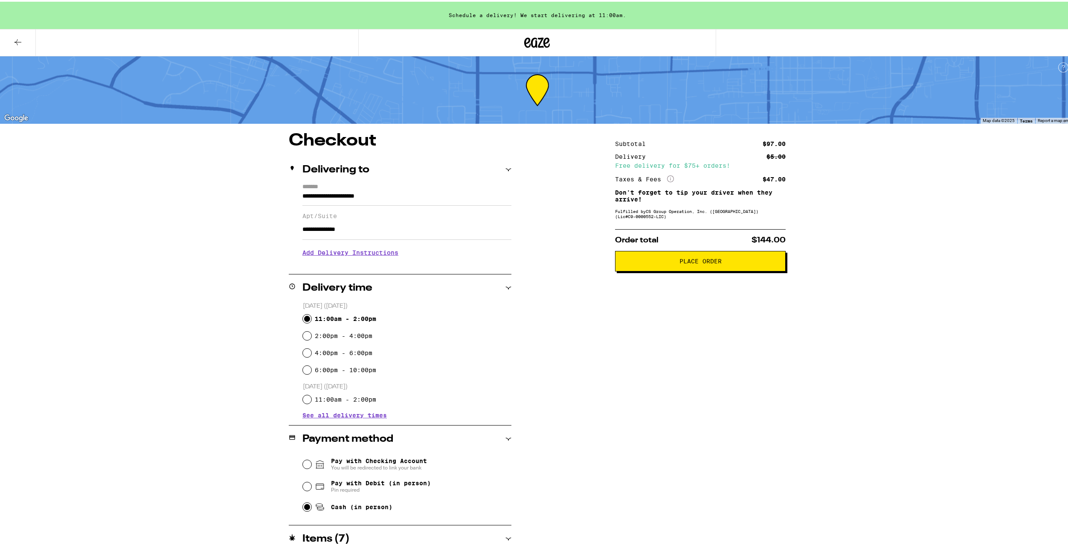
click at [339, 231] on input "**********" at bounding box center [406, 227] width 209 height 20
click at [385, 225] on input "**********" at bounding box center [406, 227] width 209 height 20
click at [380, 226] on input "**********" at bounding box center [406, 227] width 209 height 20
click at [381, 233] on input "**********" at bounding box center [406, 227] width 209 height 20
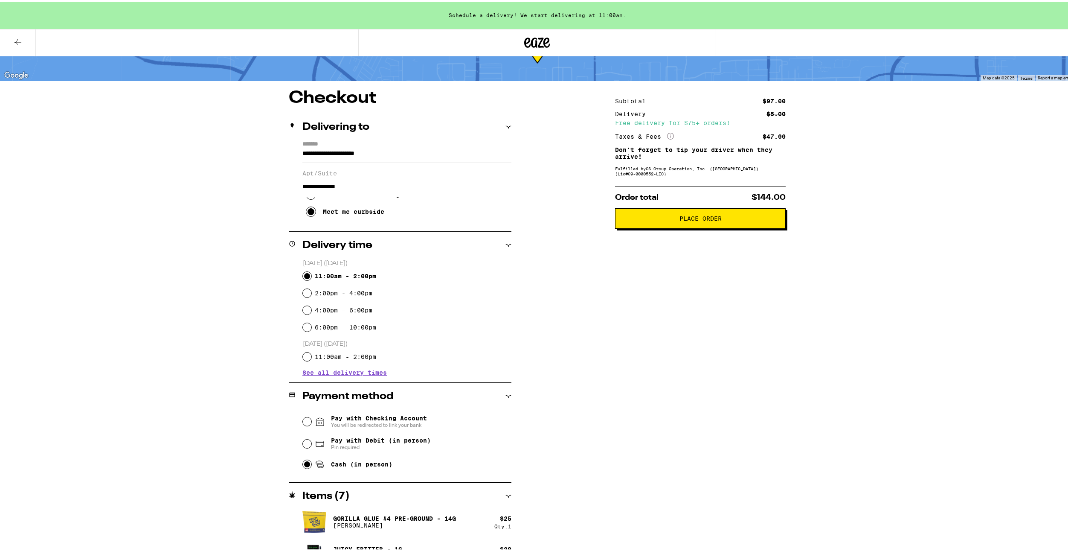
scroll to position [0, 0]
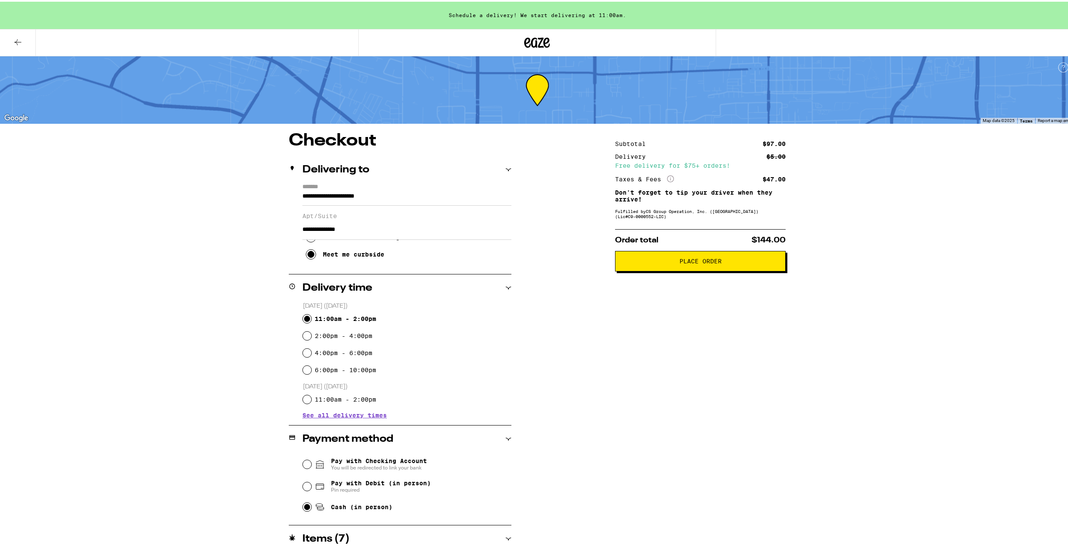
click at [414, 226] on input "**********" at bounding box center [406, 227] width 209 height 20
click at [390, 227] on input "**********" at bounding box center [406, 227] width 209 height 20
click at [319, 217] on label "Apt/Suite" at bounding box center [406, 214] width 209 height 7
click at [319, 218] on input "**********" at bounding box center [406, 227] width 209 height 20
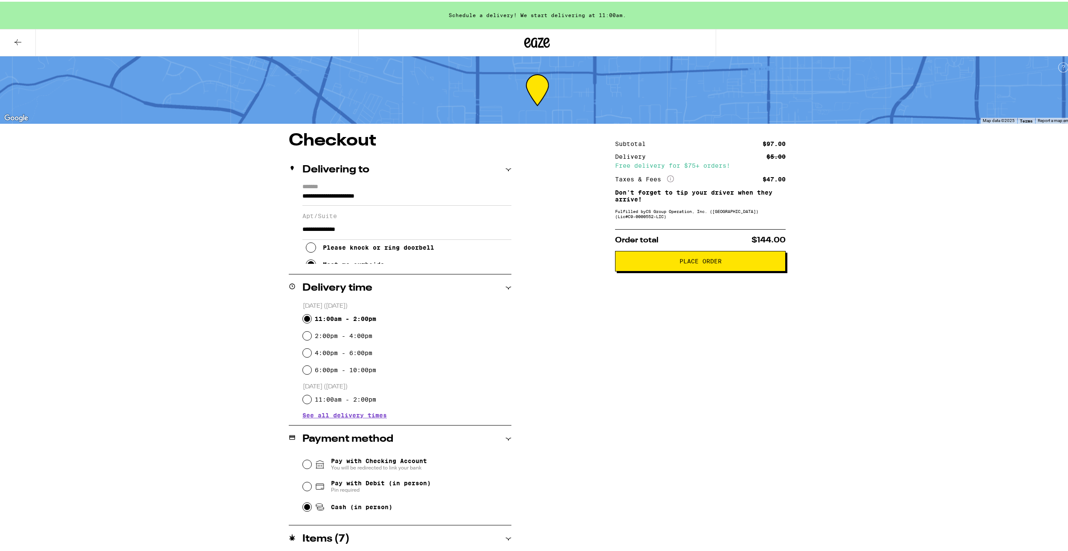
click at [336, 213] on label "Apt/Suite" at bounding box center [406, 214] width 209 height 7
click at [336, 217] on input "**********" at bounding box center [406, 227] width 209 height 20
click at [375, 235] on input "**********" at bounding box center [406, 227] width 209 height 20
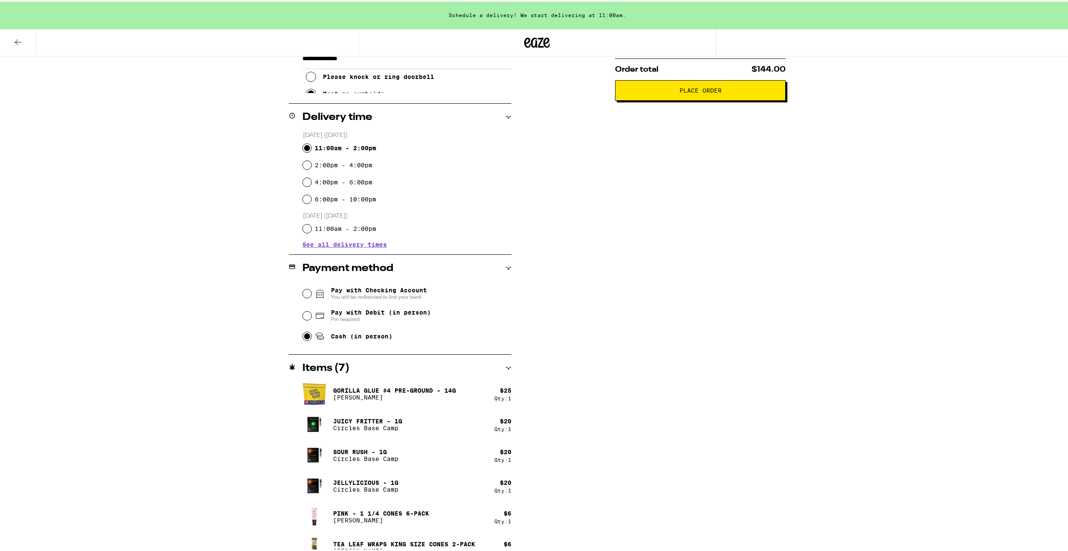
scroll to position [85, 0]
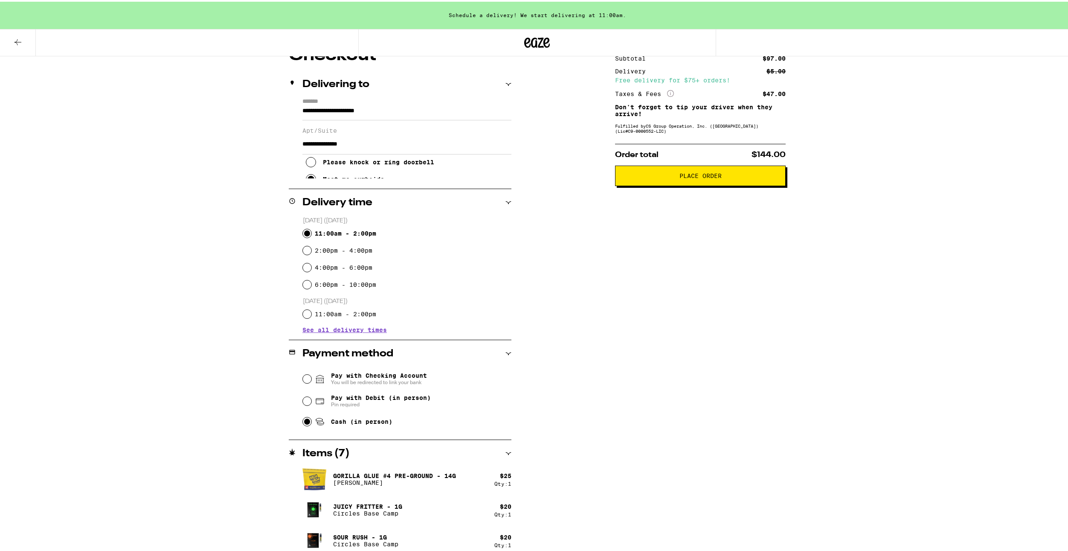
type input "**********"
click at [508, 204] on div "Delivery time" at bounding box center [400, 201] width 223 height 10
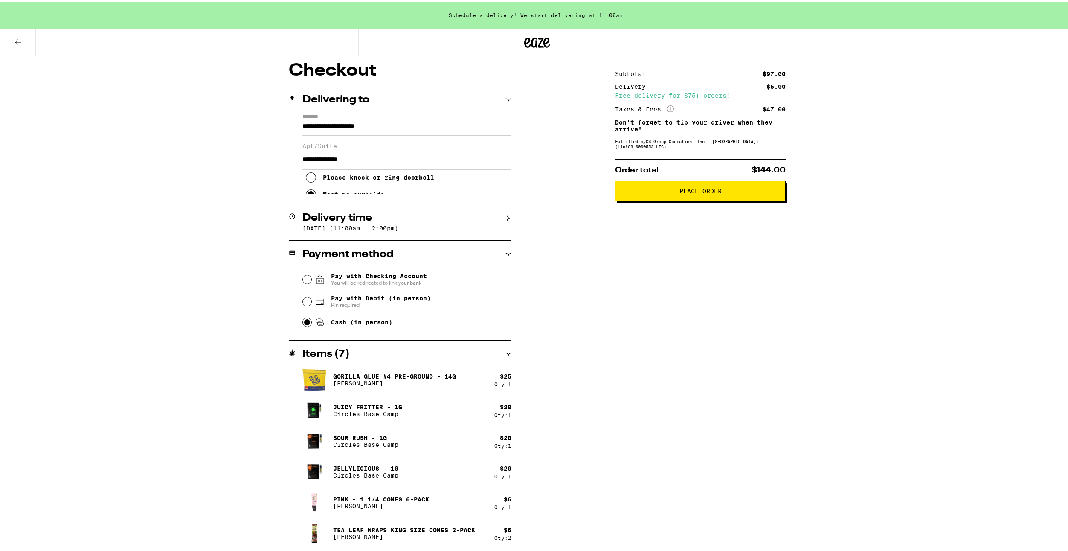
scroll to position [17, 0]
click at [345, 179] on div "Please knock or ring doorbell" at bounding box center [378, 175] width 111 height 7
click at [350, 186] on div "Meet me curbside" at bounding box center [353, 182] width 61 height 7
click at [504, 220] on div "Delivery time" at bounding box center [400, 216] width 223 height 10
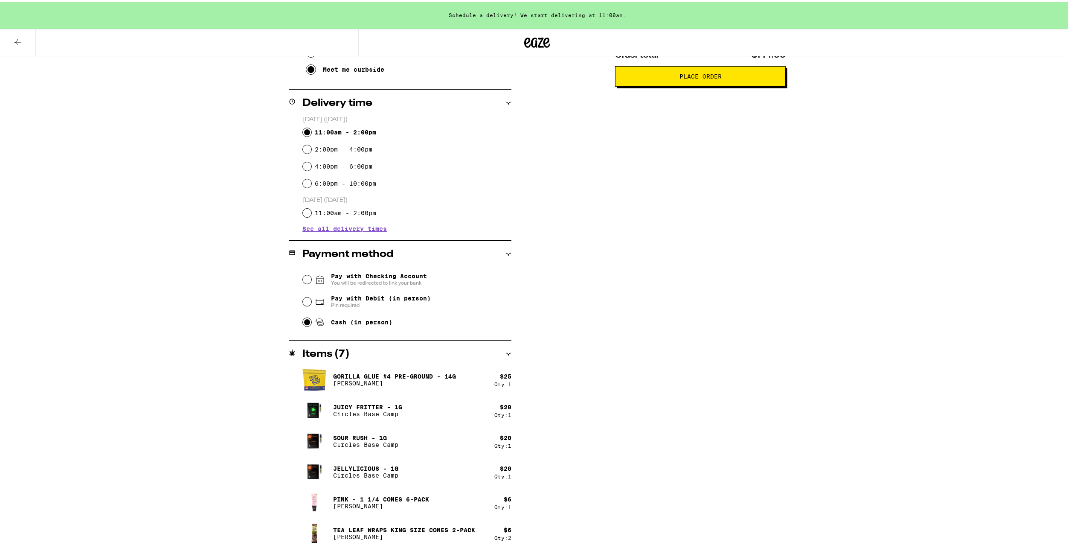
scroll to position [14, 0]
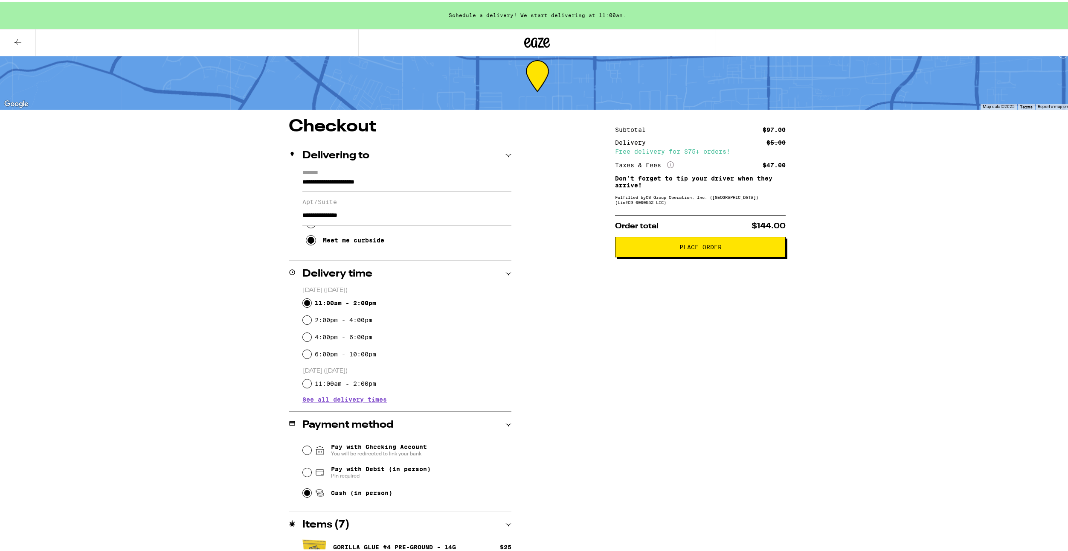
click at [680, 248] on span "Place Order" at bounding box center [700, 245] width 42 height 6
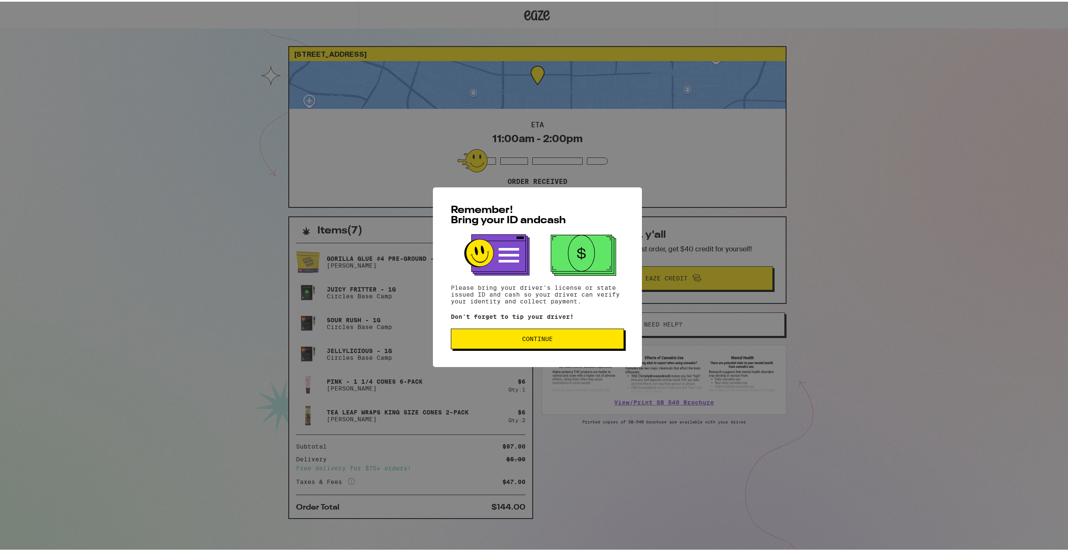
click at [555, 340] on span "Continue" at bounding box center [537, 337] width 159 height 6
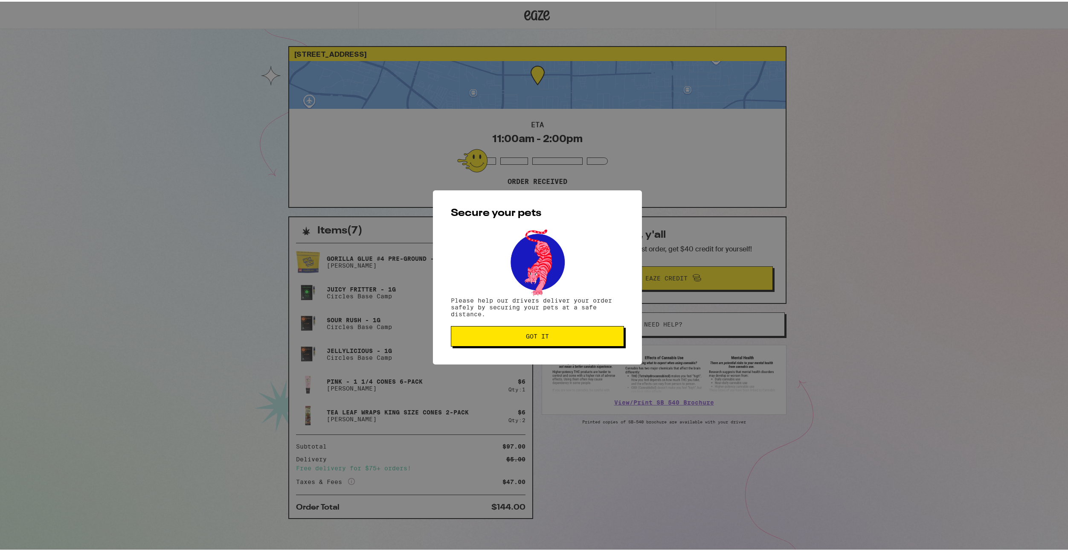
click at [555, 341] on button "Got it" at bounding box center [537, 334] width 173 height 20
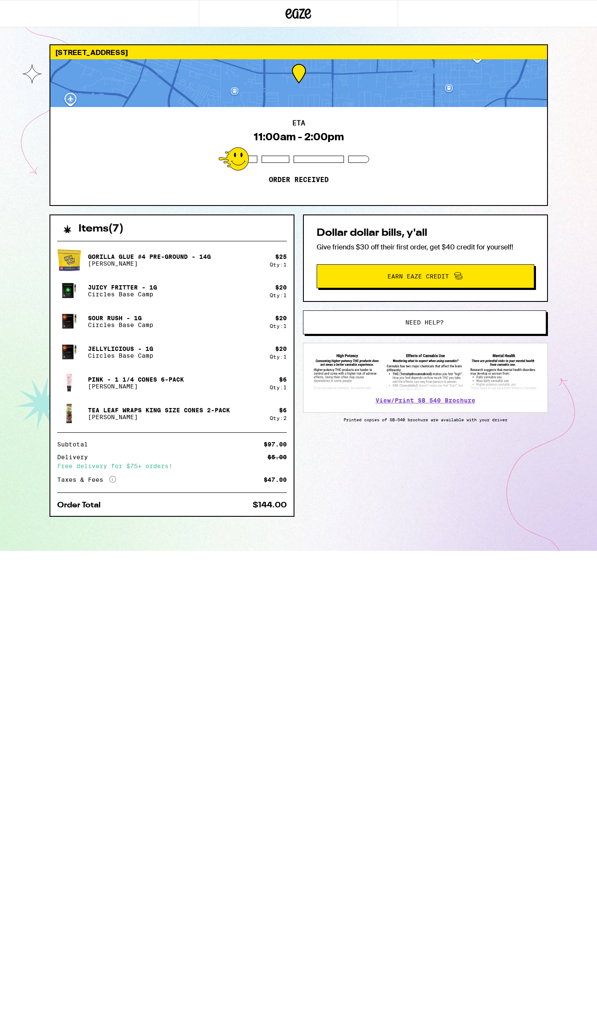
click at [55, 53] on div "[STREET_ADDRESS]" at bounding box center [298, 52] width 496 height 14
click at [64, 53] on div "[STREET_ADDRESS]" at bounding box center [298, 52] width 496 height 14
click at [85, 139] on div "ETA 11:00am - 2:00pm Order received" at bounding box center [298, 156] width 496 height 98
